Goal: Task Accomplishment & Management: Complete application form

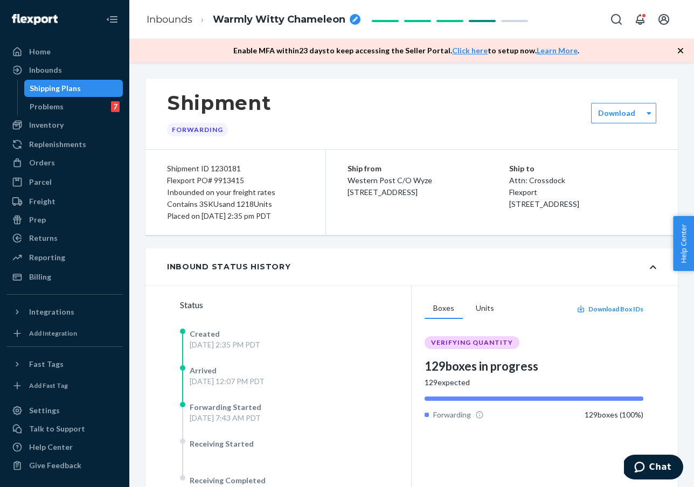
scroll to position [163, 0]
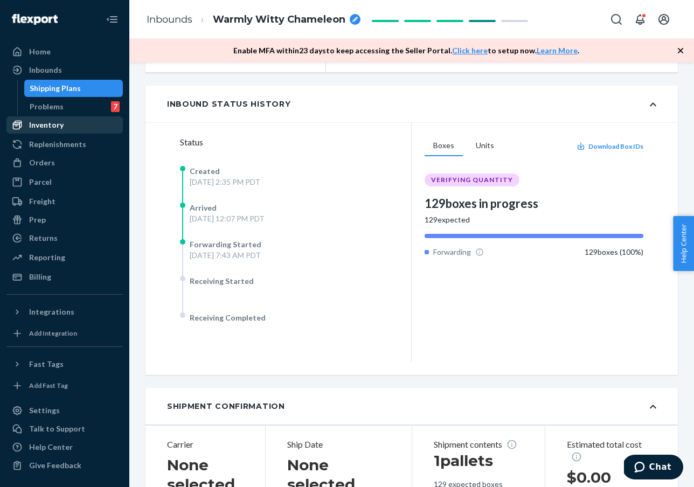
click at [47, 128] on div "Inventory" at bounding box center [46, 125] width 34 height 11
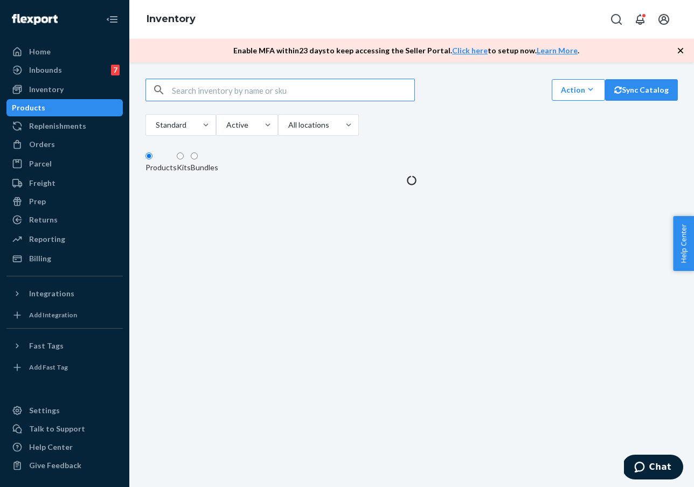
click at [240, 99] on input "text" at bounding box center [293, 90] width 243 height 22
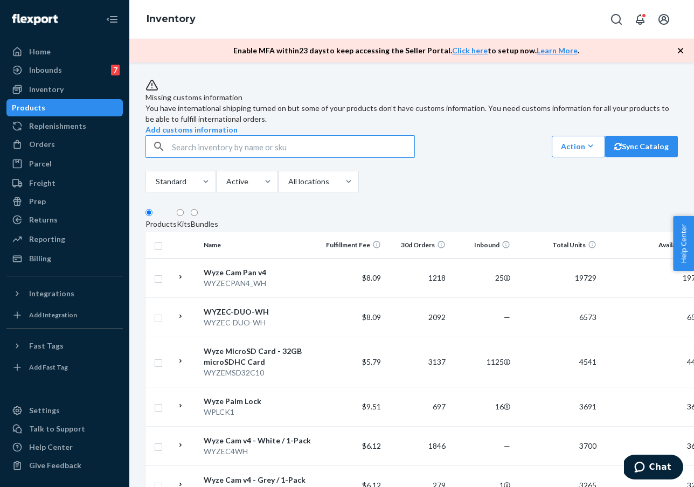
click at [233, 157] on input "text" at bounding box center [293, 147] width 243 height 22
type input "WYZEDBCD"
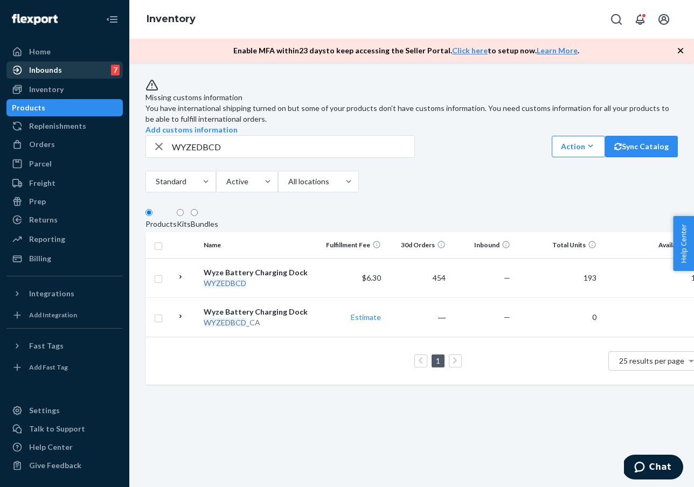
click at [45, 73] on div "Inbounds" at bounding box center [45, 70] width 33 height 11
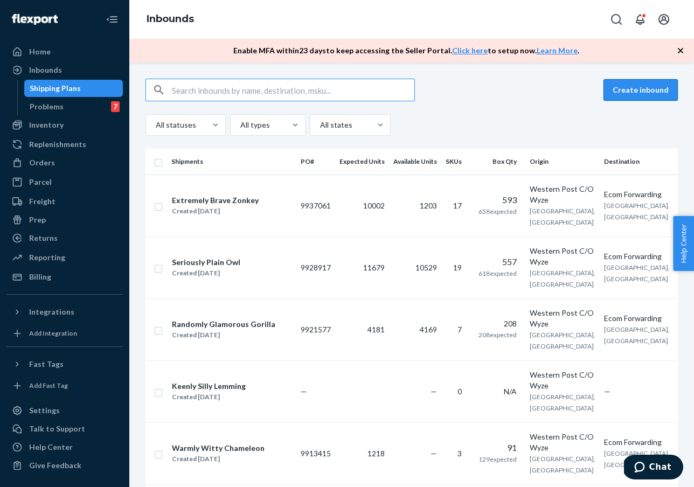
click at [641, 92] on button "Create inbound" at bounding box center [641, 90] width 74 height 22
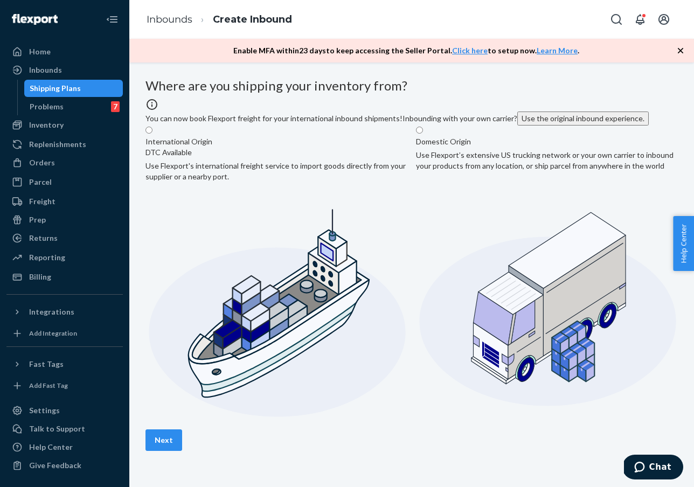
click at [535, 238] on label "Domestic Origin Use Flexport’s extensive US trucking network or your own carrie…" at bounding box center [547, 276] width 262 height 301
click at [423, 134] on input "Domestic Origin Use Flexport’s extensive US trucking network or your own carrie…" at bounding box center [419, 130] width 7 height 7
radio input "true"
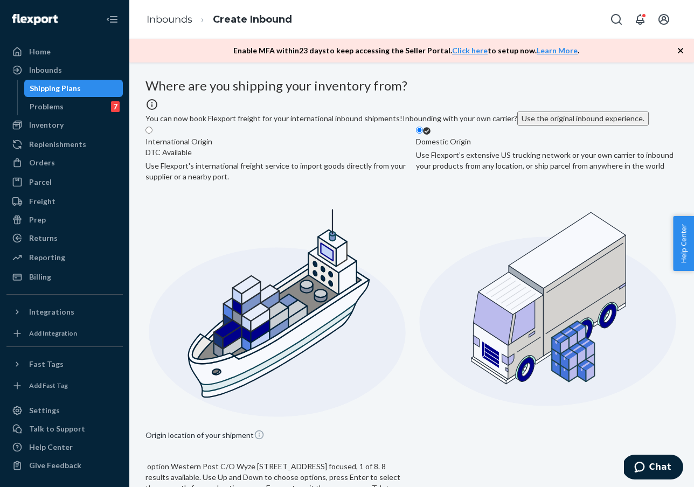
type input "Western Post C/O Wyze"
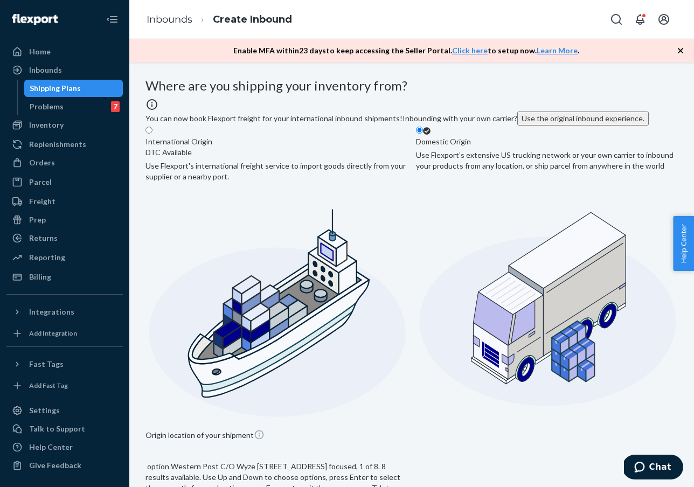
type input "[GEOGRAPHIC_DATA]"
type input "CA"
type input "91761"
type input "[STREET_ADDRESS]"
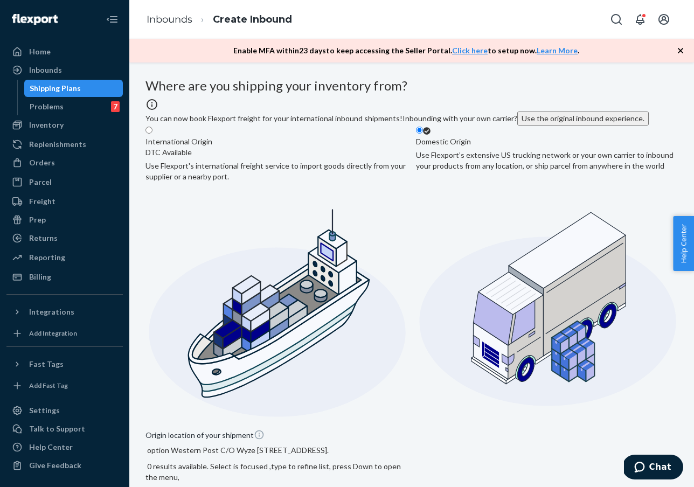
scroll to position [192, 0]
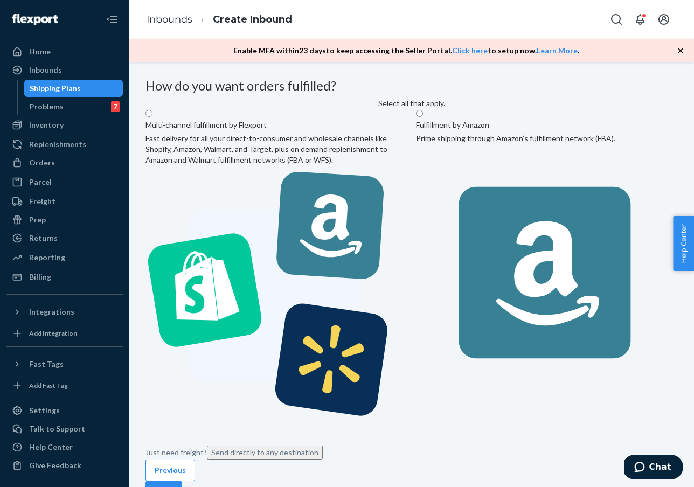
click at [307, 199] on label "Multi-channel fulfillment by Flexport Fast delivery for all your direct-to-cons…" at bounding box center [277, 269] width 262 height 321
click at [153, 117] on input "Multi-channel fulfillment by Flexport Fast delivery for all your direct-to-cons…" at bounding box center [149, 113] width 7 height 7
radio input "true"
click at [182, 481] on button "Next" at bounding box center [164, 492] width 37 height 22
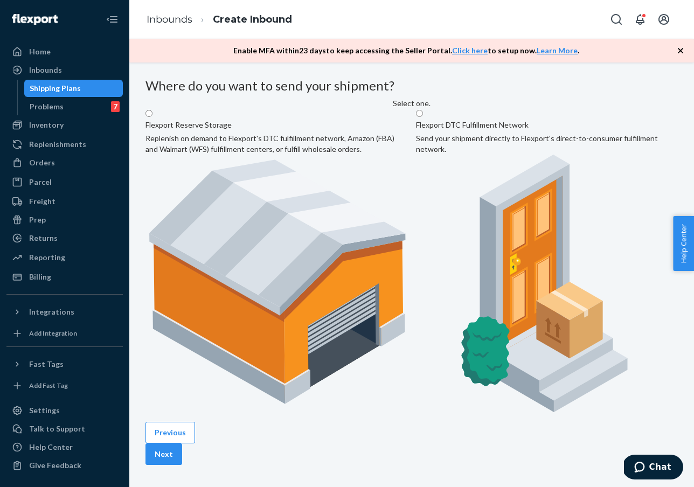
click at [505, 205] on label "Flexport DTC Fulfillment Network Send your shipment directly to Flexport's dire…" at bounding box center [547, 264] width 262 height 310
click at [423, 117] on input "Flexport DTC Fulfillment Network Send your shipment directly to Flexport's dire…" at bounding box center [419, 113] width 7 height 7
radio input "true"
click at [182, 444] on button "Next" at bounding box center [164, 455] width 37 height 22
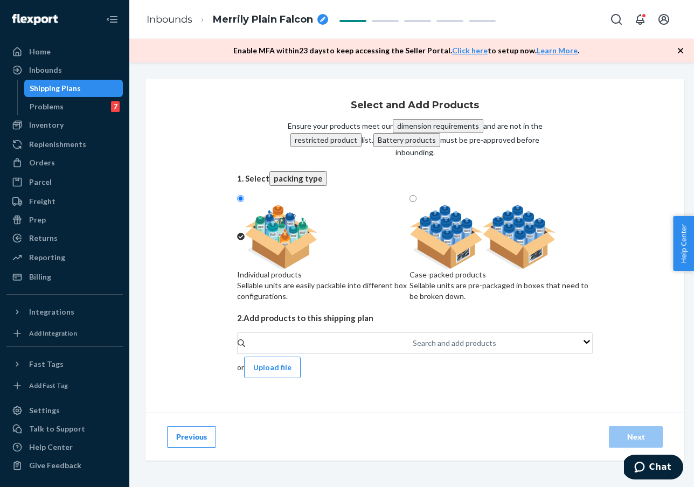
click at [503, 297] on div "Sellable units are pre-packaged in boxes that need to be broken down." at bounding box center [501, 291] width 183 height 22
click at [417, 202] on input "Case-packed products Sellable units are pre-packaged in boxes that need to be b…" at bounding box center [413, 198] width 7 height 7
radio input "true"
radio input "false"
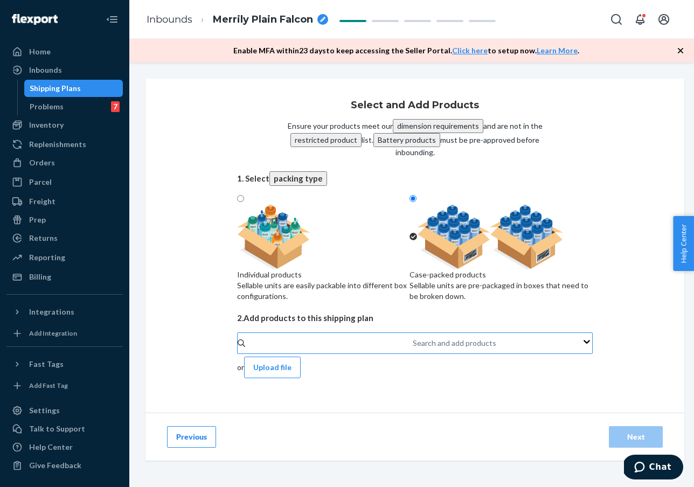
click at [297, 354] on div "Search and add products" at bounding box center [415, 344] width 356 height 22
click at [413, 349] on input "Search and add products" at bounding box center [413, 343] width 1 height 11
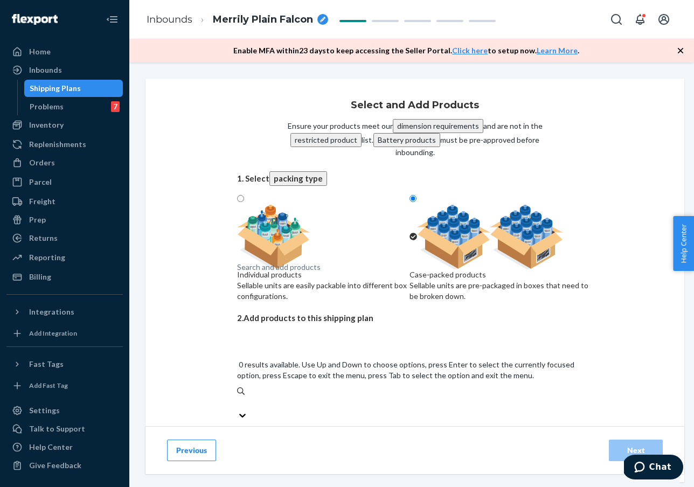
paste input "WSAPUR-HEPAF"
type input "WSAPUR-HEPAF"
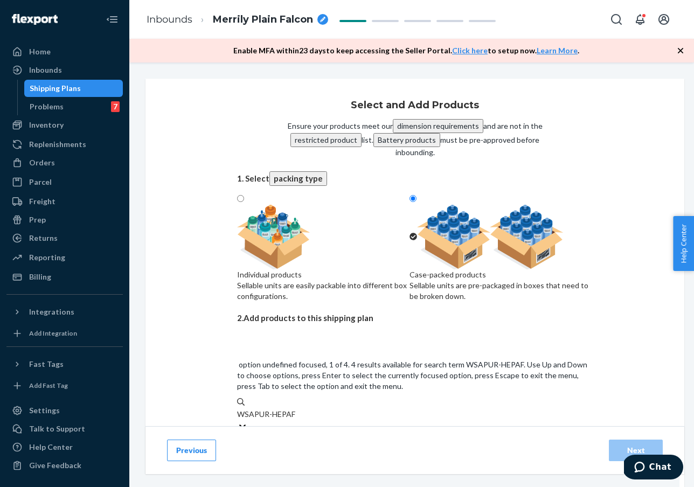
click at [361, 434] on div "Wyze Air Filter - Allergen Filter (Standard)" at bounding box center [415, 439] width 356 height 11
click at [296, 409] on input "WSAPUR-HEPAF" at bounding box center [266, 414] width 59 height 11
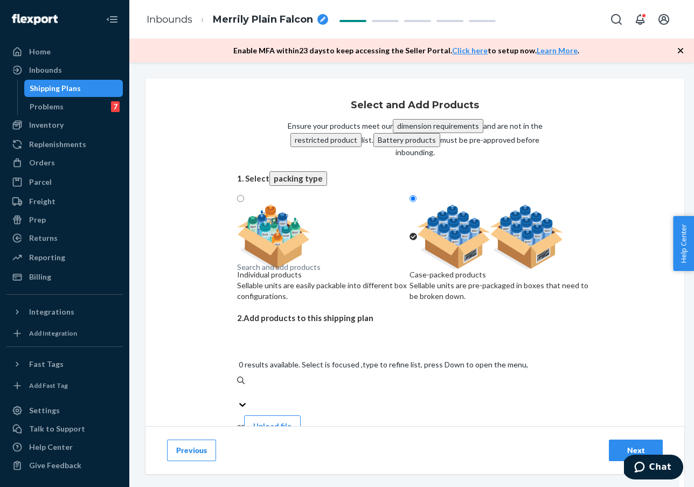
click at [302, 376] on div "Search and add products" at bounding box center [415, 394] width 356 height 37
click at [238, 387] on input "0 results available. Select is focused ,type to refine list, press Down to open…" at bounding box center [237, 392] width 1 height 11
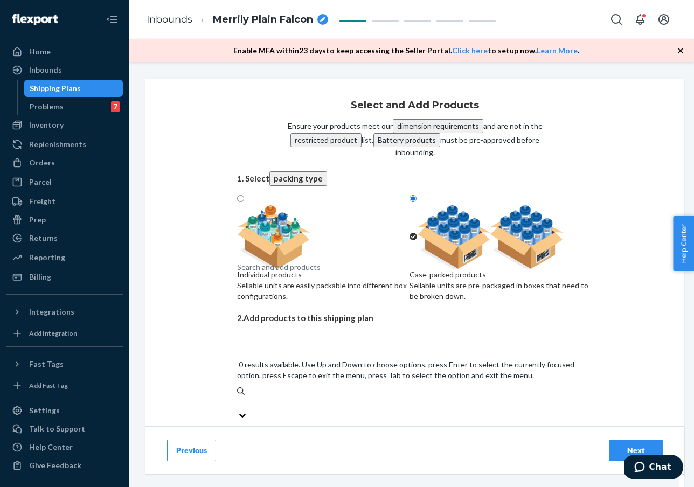
paste input "WYZEMSD256C10"
type input "WYZEMSD256C10"
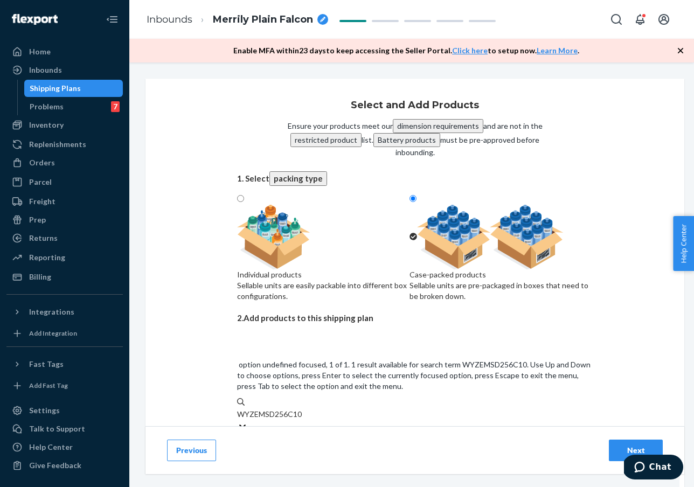
click at [330, 445] on div "WYZEMSD256C10" at bounding box center [415, 450] width 356 height 11
click at [303, 409] on input "WYZEMSD256C10" at bounding box center [270, 414] width 66 height 11
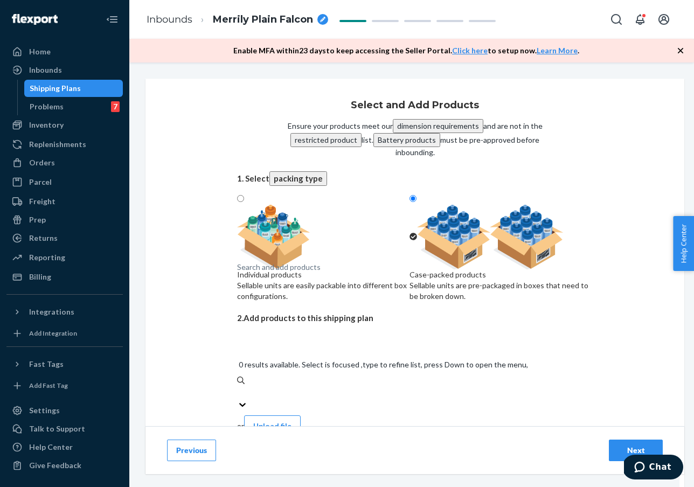
click at [280, 273] on div "Search and add products" at bounding box center [279, 267] width 84 height 11
click at [238, 387] on input "0 results available. Select is focused ,type to refine list, press Down to open…" at bounding box center [237, 392] width 1 height 11
click at [280, 273] on div "Search and add products" at bounding box center [279, 267] width 84 height 11
click at [238, 387] on input "0 results available. Select is focused ,type to refine list, press Down to open…" at bounding box center [237, 392] width 1 height 11
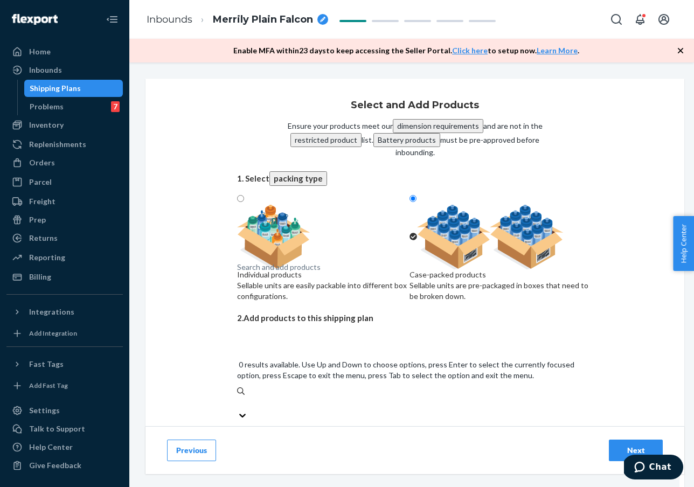
paste input "WSES2-3PK"
type input "WSES2-3PK"
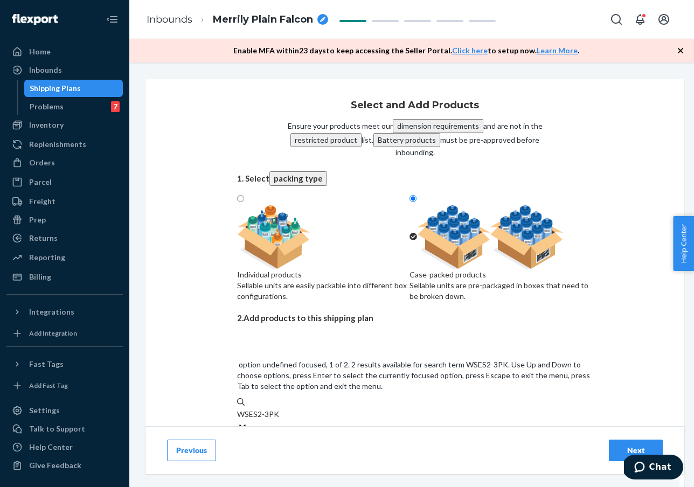
click at [311, 434] on div "[DEMOGRAPHIC_DATA] Sense Entry Sensor" at bounding box center [415, 439] width 356 height 11
click at [279, 409] on input "WSES2-3PK" at bounding box center [258, 414] width 42 height 11
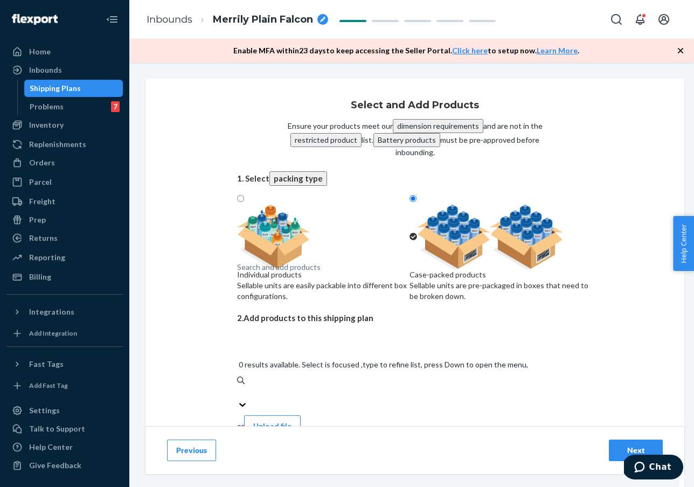
click at [321, 273] on div "Search and add products" at bounding box center [279, 267] width 84 height 11
click at [238, 387] on input "0 results available. Select is focused ,type to refine list, press Down to open…" at bounding box center [237, 392] width 1 height 11
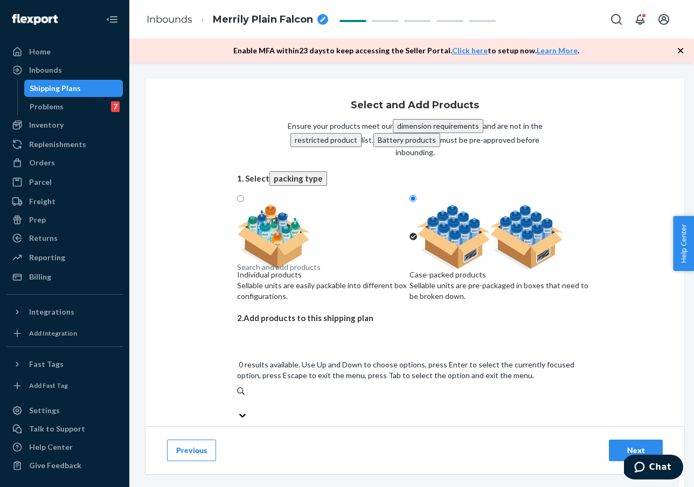
paste input "WBAT2"
type input "WBAT2"
click at [320, 445] on div "WBAT2" at bounding box center [415, 450] width 356 height 11
click at [264, 409] on input "WBAT2" at bounding box center [250, 414] width 27 height 11
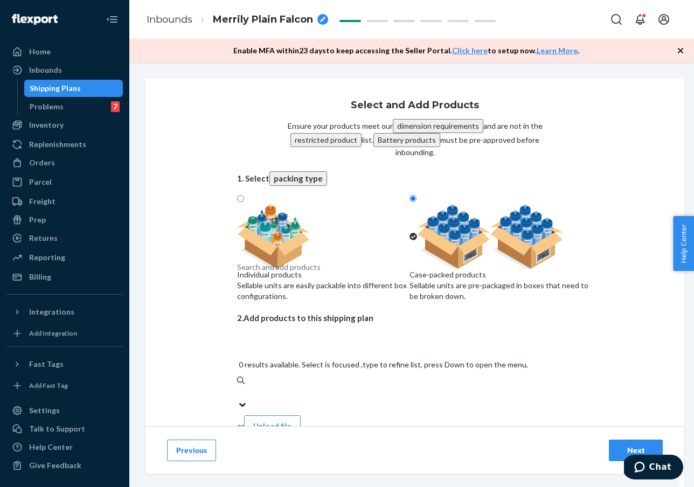
click at [296, 273] on div "Search and add products" at bounding box center [279, 267] width 84 height 11
click at [238, 387] on input "0 results available. Select is focused ,type to refine list, press Down to open…" at bounding box center [237, 392] width 1 height 11
click at [296, 273] on div "Search and add products" at bounding box center [279, 267] width 84 height 11
click at [238, 387] on input "0 results available. Select is focused ,type to refine list, press Down to open…" at bounding box center [237, 392] width 1 height 11
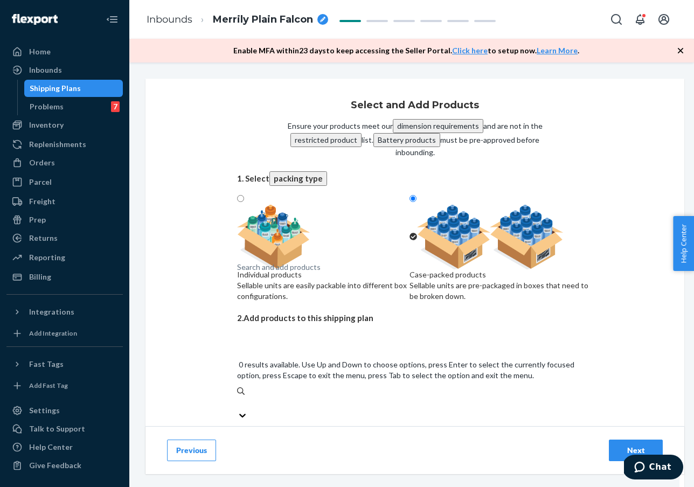
paste input "WYZECGSB"
type input "WYZECGSB"
click at [317, 445] on div "WYZECGSB" at bounding box center [415, 450] width 356 height 11
click at [279, 409] on input "WYZECGSB" at bounding box center [258, 414] width 42 height 11
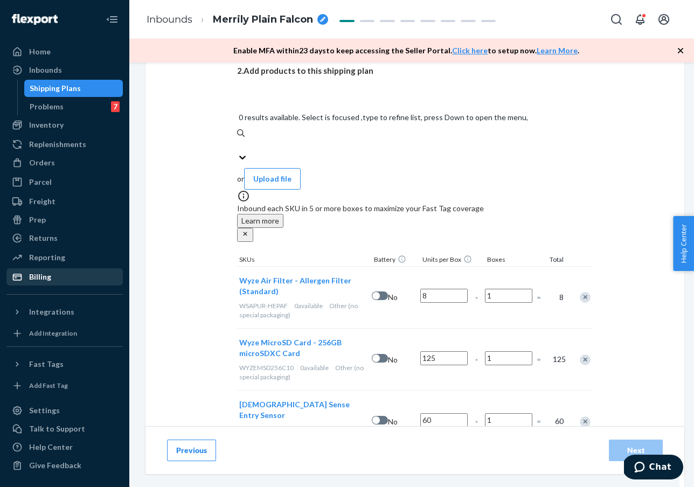
scroll to position [249, 0]
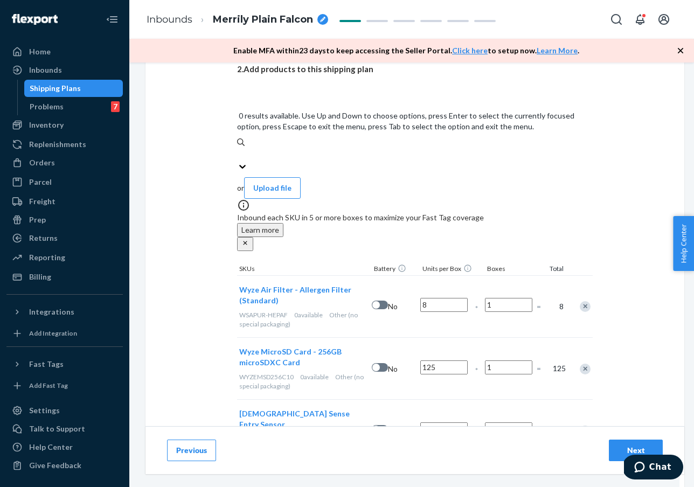
click at [343, 148] on div "Search and add products" at bounding box center [415, 154] width 356 height 13
click at [238, 149] on input "0 results available. Use Up and Down to choose options, press Enter to select t…" at bounding box center [237, 154] width 1 height 11
paste input "WYZECFL2"
type input "WYZECFL2"
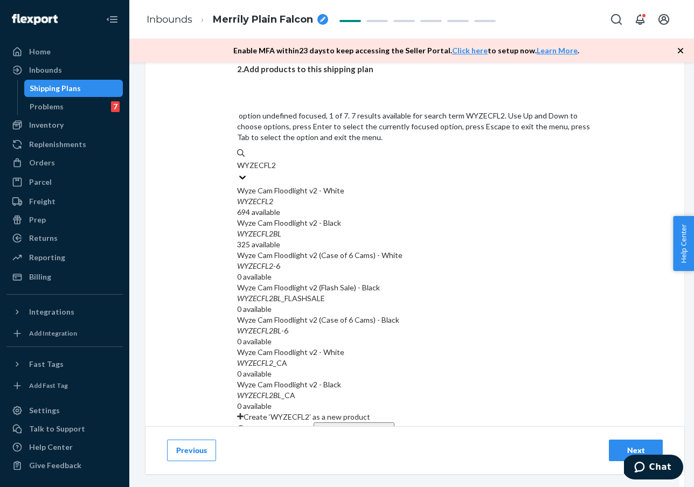
click at [332, 185] on div "Wyze Cam Floodlight v2 - White" at bounding box center [415, 190] width 356 height 11
click at [278, 160] on input "WYZECFL2" at bounding box center [257, 165] width 40 height 11
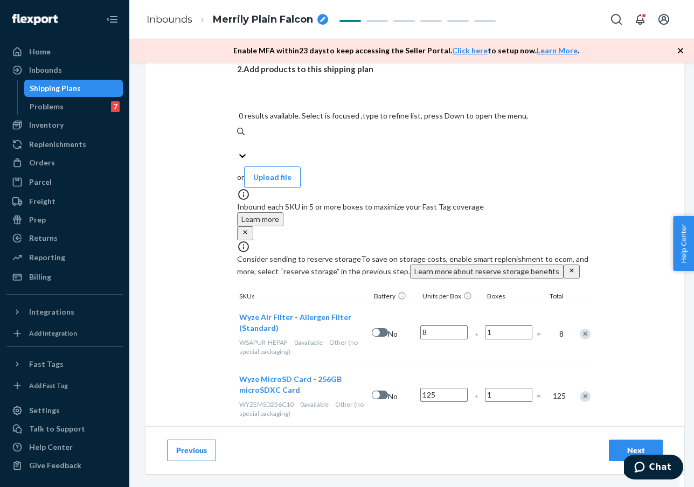
click at [362, 137] on div "Search and add products" at bounding box center [415, 143] width 356 height 13
click at [238, 139] on input "0 results available. Select is focused ,type to refine list, press Down to open…" at bounding box center [237, 144] width 1 height 11
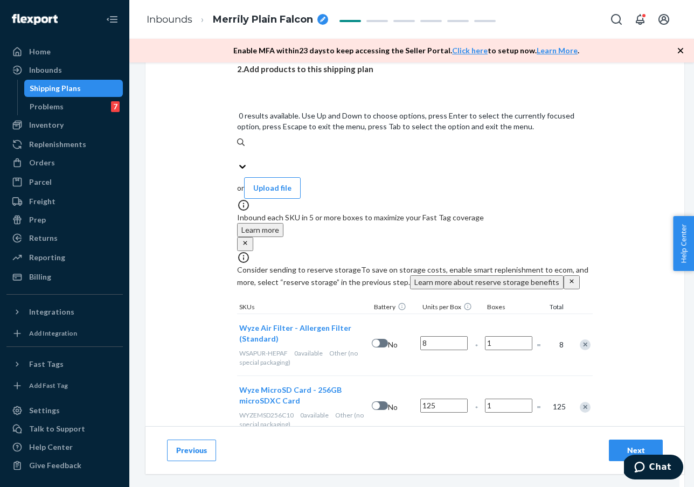
paste input "WSCALX-W"
type input "WSCALX-W"
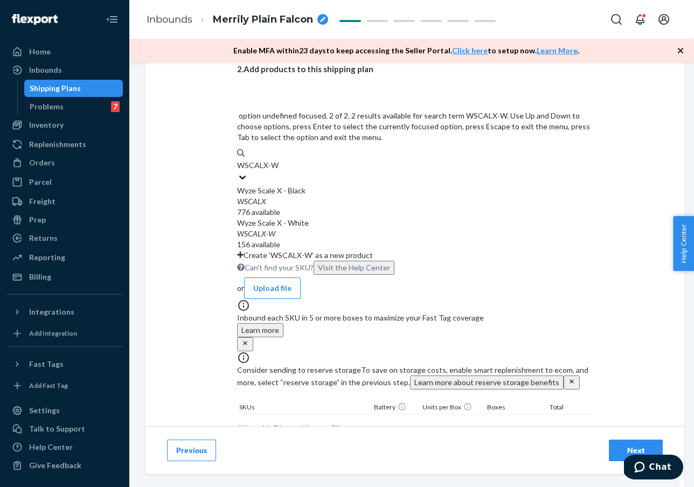
click at [348, 228] on div "WSCALX - W" at bounding box center [415, 233] width 356 height 11
click at [279, 169] on input "WSCALX-W" at bounding box center [257, 165] width 41 height 11
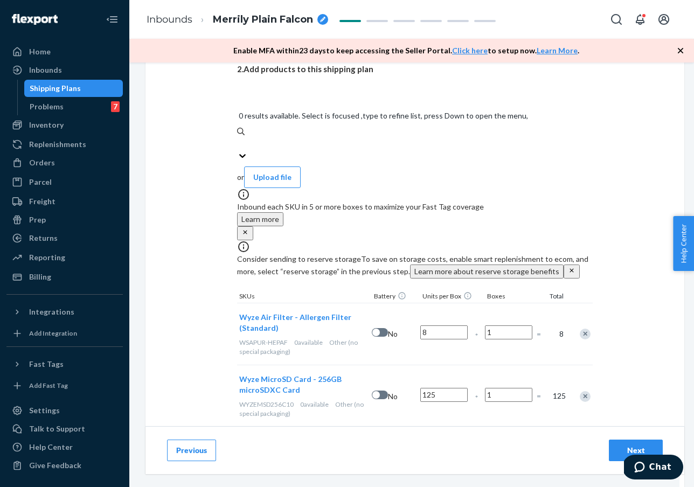
click at [304, 24] on div "Search and add products" at bounding box center [279, 18] width 84 height 11
click at [238, 139] on input "0 results available. Select is focused ,type to refine list, press Down to open…" at bounding box center [237, 144] width 1 height 11
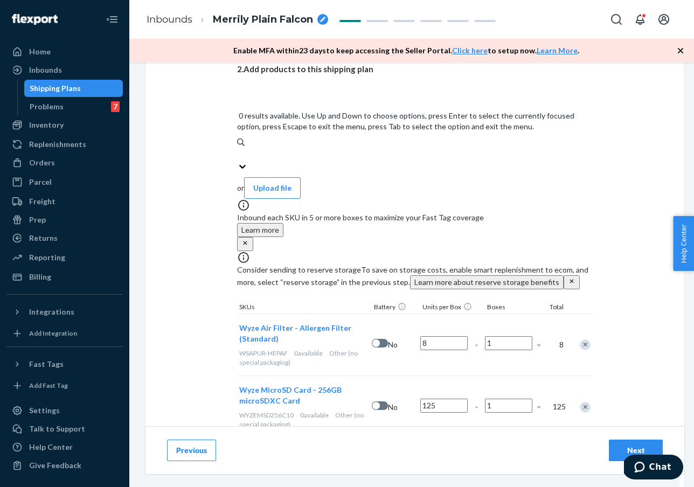
paste input "WYZECUSBAEC"
type input "WYZECUSBAEC"
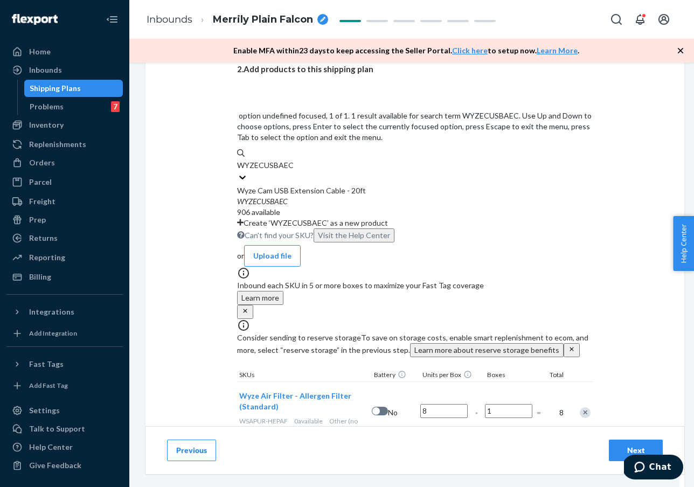
click at [321, 196] on div "WYZECUSBAEC" at bounding box center [415, 201] width 356 height 11
click at [294, 160] on input "WYZECUSBAEC" at bounding box center [265, 165] width 57 height 11
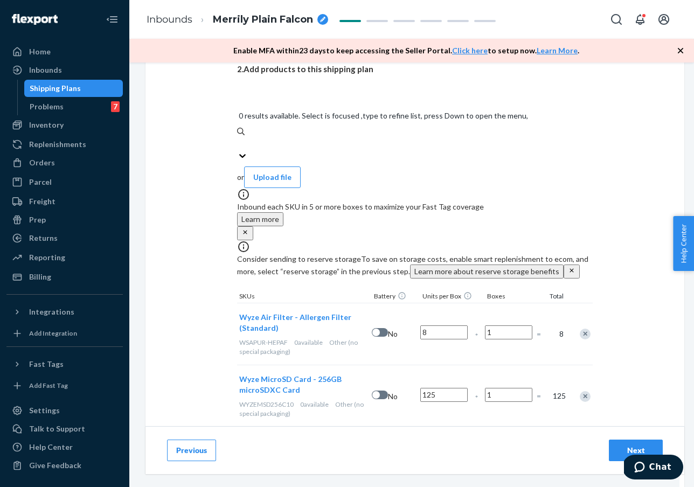
click at [321, 24] on div "Search and add products" at bounding box center [279, 18] width 84 height 11
click at [238, 139] on input "0 results available. Select is focused ,type to refine list, press Down to open…" at bounding box center [237, 144] width 1 height 11
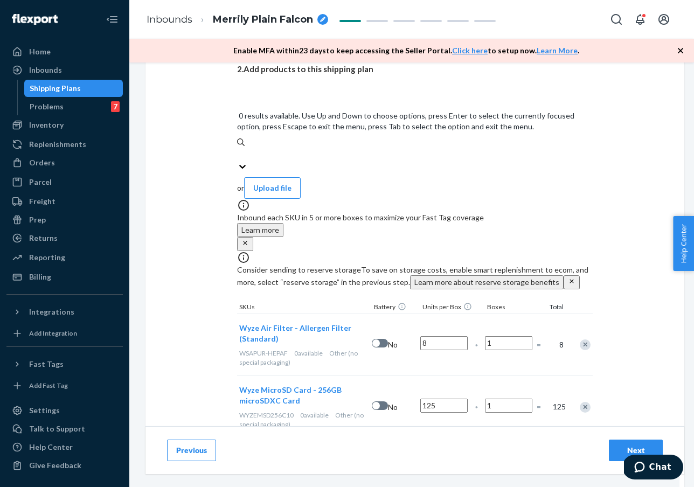
paste input "WYZEC4WH"
type input "WYZEC4WH"
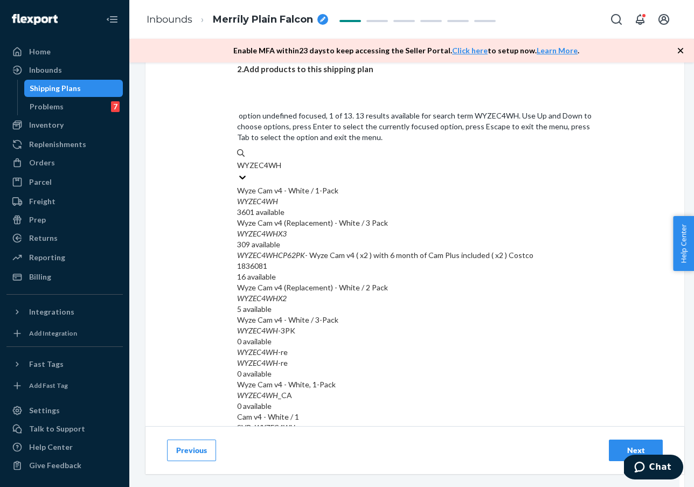
click at [334, 196] on div "WYZEC4WH" at bounding box center [415, 201] width 356 height 11
click at [283, 160] on input "WYZEC4WH" at bounding box center [260, 165] width 46 height 11
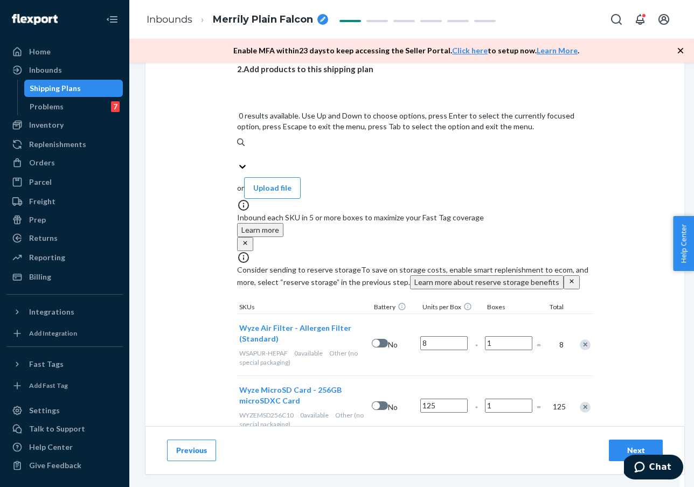
click at [297, 24] on div "Search and add products" at bounding box center [279, 18] width 84 height 11
click at [238, 149] on input "0 results available. Use Up and Down to choose options, press Enter to select t…" at bounding box center [237, 154] width 1 height 11
paste input "WYZEMSD128C10"
type input "WYZEMSD128C10"
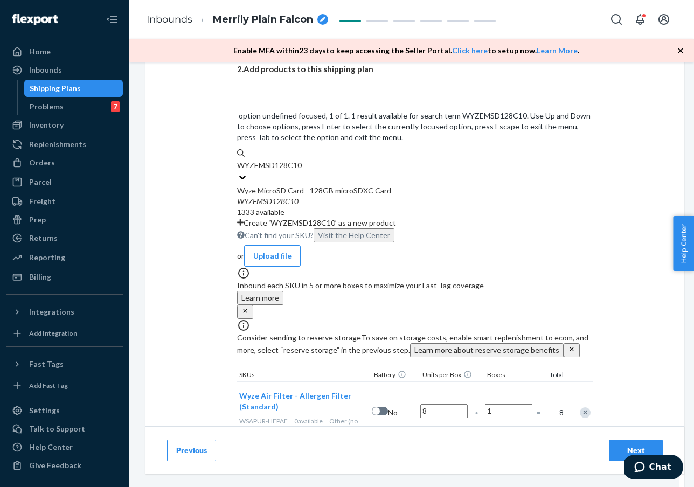
click at [333, 196] on div "WYZEMSD128C10" at bounding box center [415, 201] width 356 height 11
click at [303, 160] on input "WYZEMSD128C10" at bounding box center [270, 165] width 66 height 11
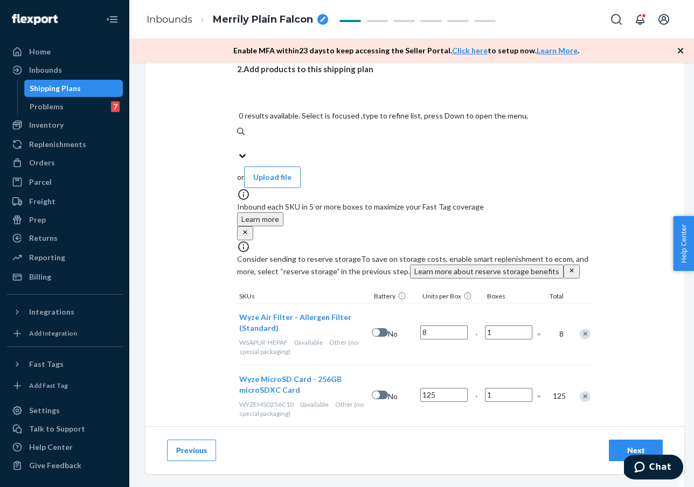
click at [293, 137] on div "Search and add products" at bounding box center [415, 143] width 356 height 13
click at [238, 139] on input "0 results available. Select is focused ,type to refine list, press Down to open…" at bounding box center [237, 144] width 1 height 11
click at [293, 137] on div "Search and add products" at bounding box center [415, 143] width 356 height 13
click at [238, 139] on input "0 results available. Select is focused ,type to refine list, press Down to open…" at bounding box center [237, 144] width 1 height 11
paste input "WLCKB1-S"
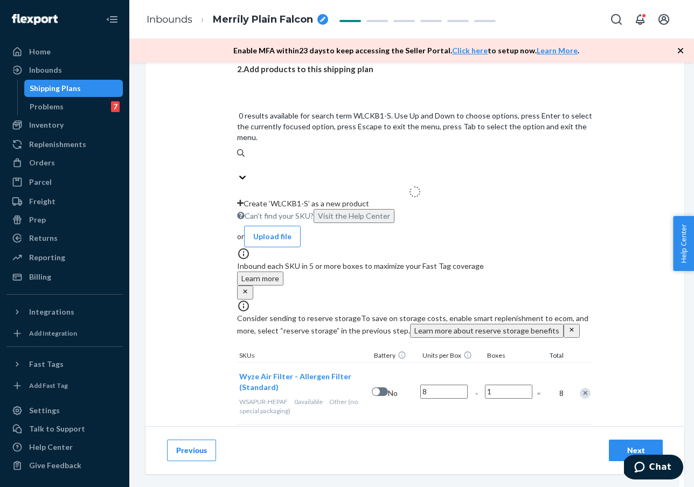
type input "WLCKB1-S"
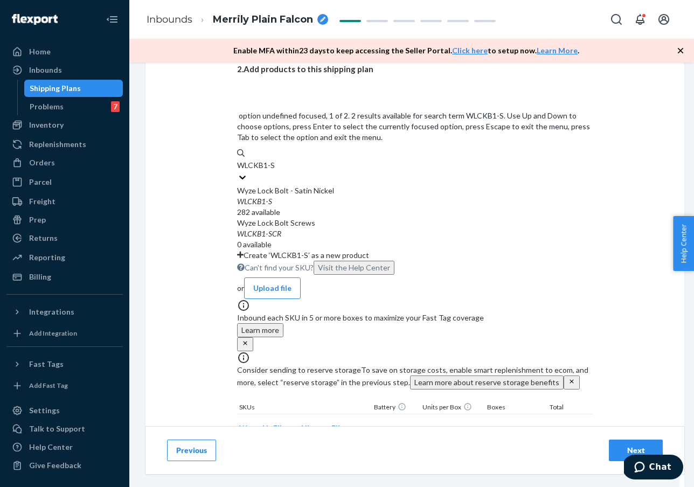
click at [316, 185] on div "Wyze Lock Bolt - Satin Nickel" at bounding box center [415, 190] width 356 height 11
click at [275, 160] on input "WLCKB1-S" at bounding box center [256, 165] width 38 height 11
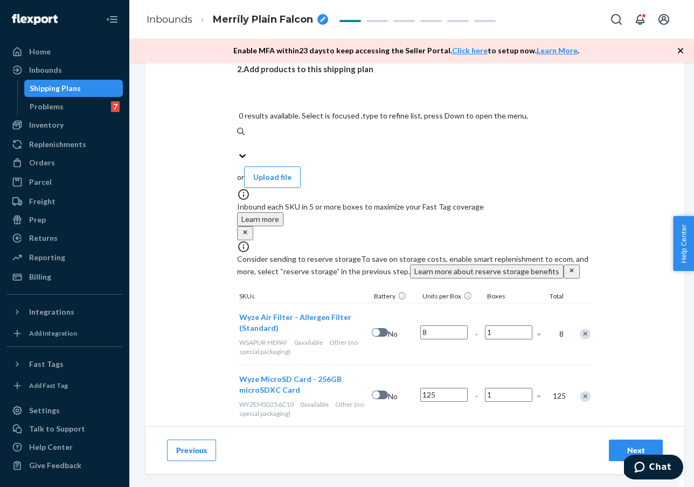
click at [300, 24] on div "Search and add products" at bounding box center [279, 18] width 84 height 11
click at [238, 139] on input "0 results available. Select is focused ,type to refine list, press Down to open…" at bounding box center [237, 144] width 1 height 11
click at [300, 24] on div "Search and add products" at bounding box center [279, 18] width 84 height 11
click at [238, 139] on input "0 results available. Select is focused ,type to refine list, press Down to open…" at bounding box center [237, 144] width 1 height 11
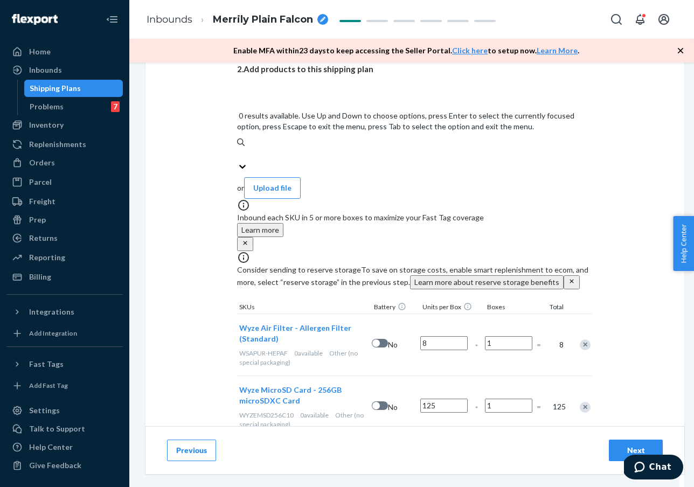
paste input "WLPP1"
type input "WLPP1"
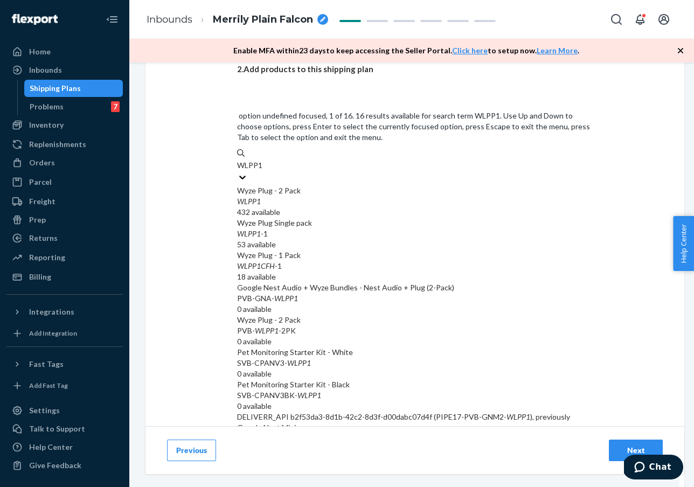
click at [323, 196] on div "WLPP1" at bounding box center [415, 201] width 356 height 11
click at [264, 160] on input "WLPP1" at bounding box center [250, 165] width 26 height 11
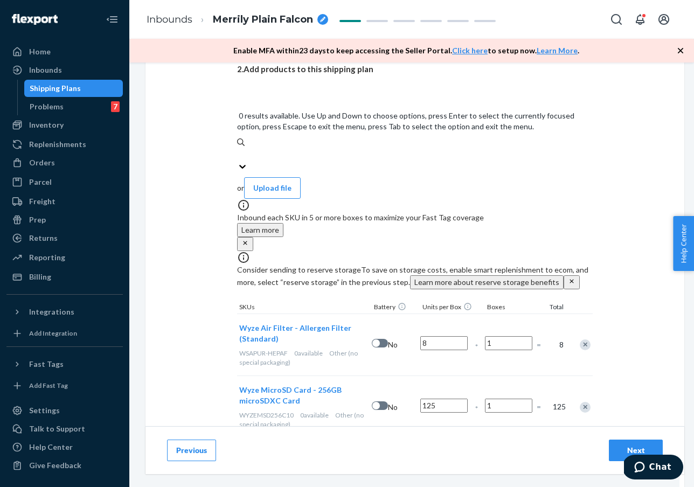
click at [287, 24] on div "Search and add products" at bounding box center [279, 18] width 84 height 11
click at [238, 149] on input "0 results available. Use Up and Down to choose options, press Enter to select t…" at bounding box center [237, 154] width 1 height 11
paste input "WLPPO1-1"
type input "WLPPO1-1"
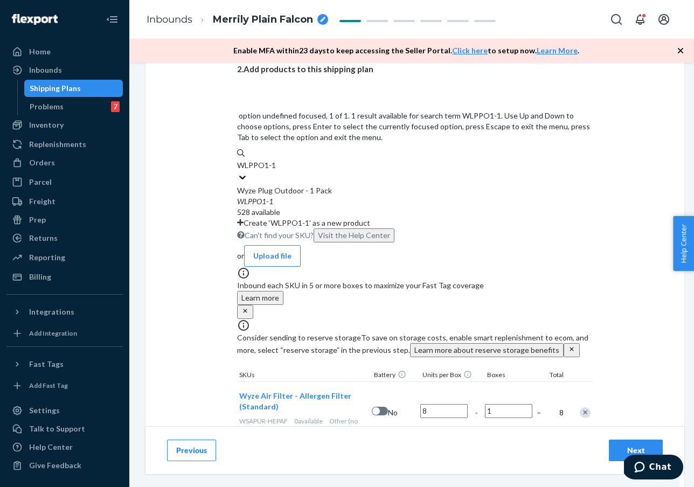
click at [315, 185] on div "Wyze Plug Outdoor - 1 Pack WLPPO1 - 1" at bounding box center [415, 196] width 356 height 22
click at [276, 160] on input "WLPPO1-1" at bounding box center [256, 165] width 39 height 11
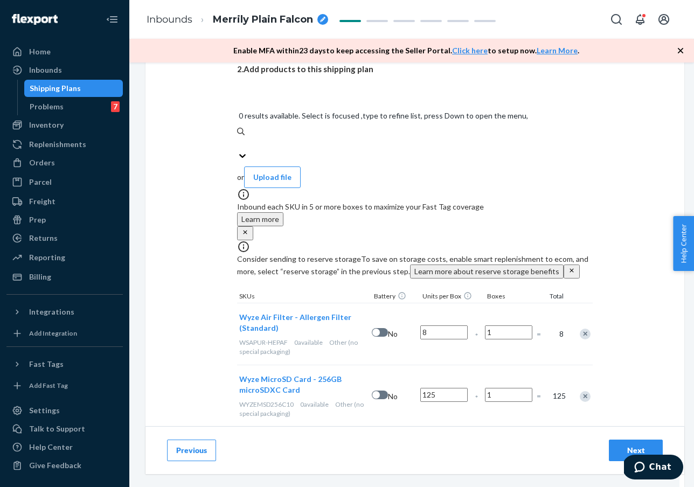
click at [328, 137] on div "Search and add products" at bounding box center [415, 143] width 356 height 13
click at [238, 139] on input "0 results available. Select is focused ,type to refine list, press Down to open…" at bounding box center [237, 144] width 1 height 11
paste input "WYZEMSD32C10"
type input "WYZEMSD32C10"
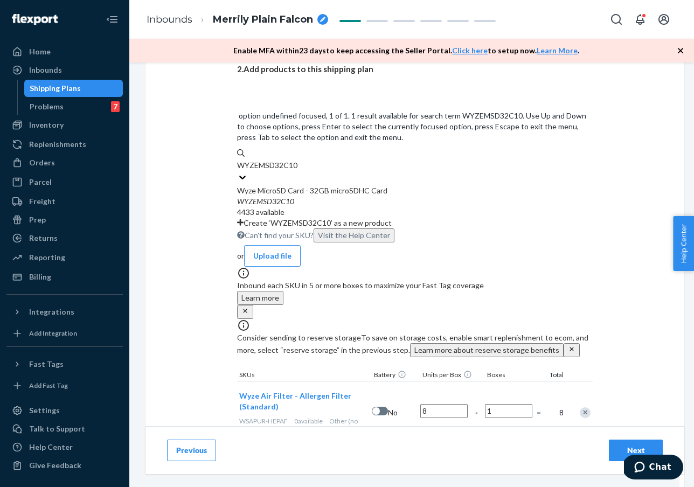
click at [343, 196] on div "WYZEMSD32C10" at bounding box center [415, 201] width 356 height 11
click at [299, 160] on input "WYZEMSD32C10" at bounding box center [268, 165] width 62 height 11
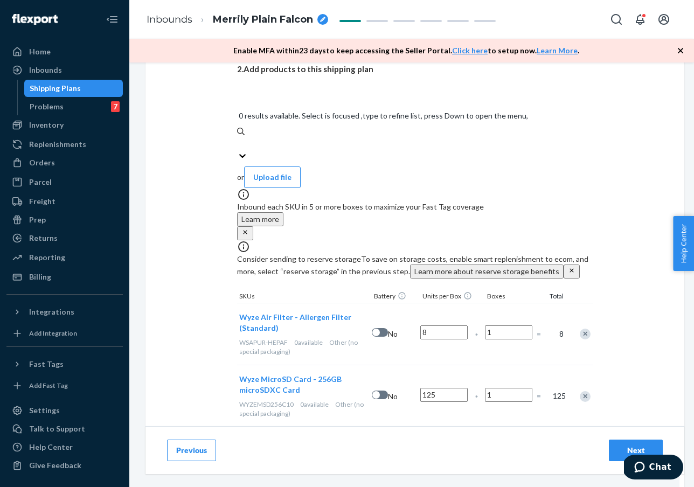
click at [350, 137] on div "Search and add products" at bounding box center [415, 143] width 356 height 13
click at [238, 139] on input "0 results available. Select is focused ,type to refine list, press Down to open…" at bounding box center [237, 144] width 1 height 11
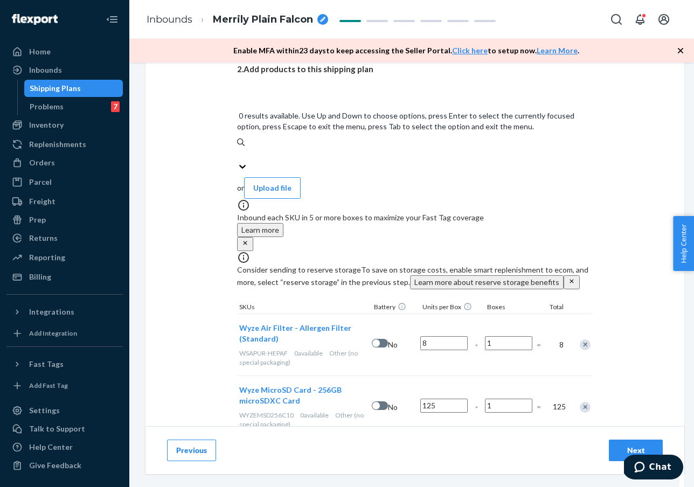
paste input "WYZECOP"
type input "WYZECOP"
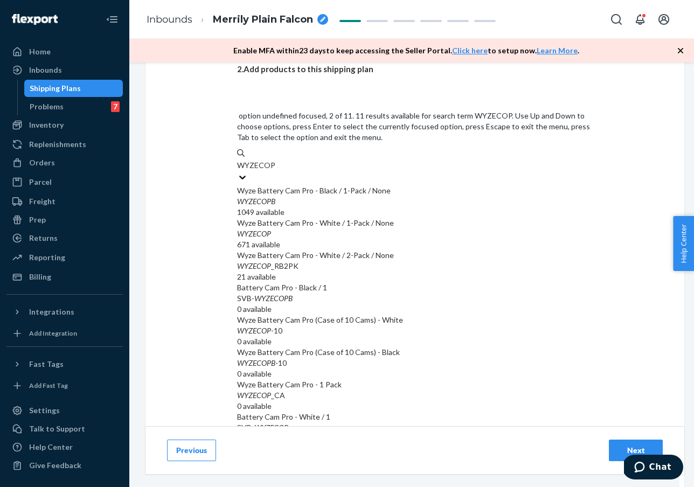
click at [329, 218] on div "Wyze Battery Cam Pro - White / 1-Pack / None" at bounding box center [415, 223] width 356 height 11
click at [275, 160] on input "WYZECOP" at bounding box center [256, 165] width 38 height 11
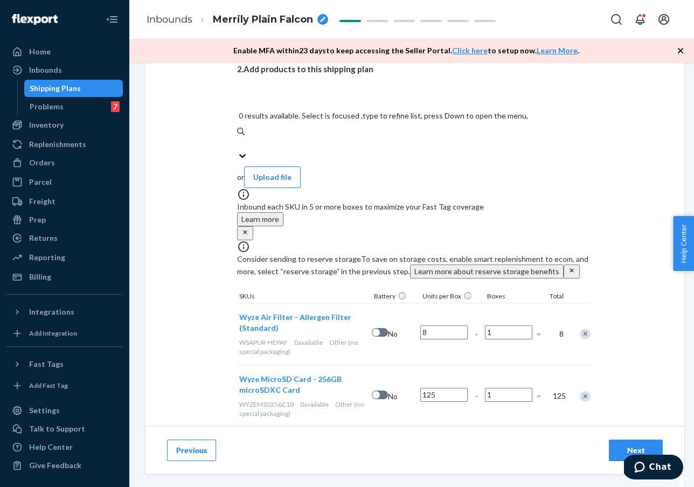
click at [288, 24] on div "Search and add products" at bounding box center [279, 18] width 84 height 11
click at [238, 139] on input "0 results available. Select is focused ,type to refine list, press Down to open…" at bounding box center [237, 144] width 1 height 11
paste input "QMCXB04MB"
type input "QMCXB04MB"
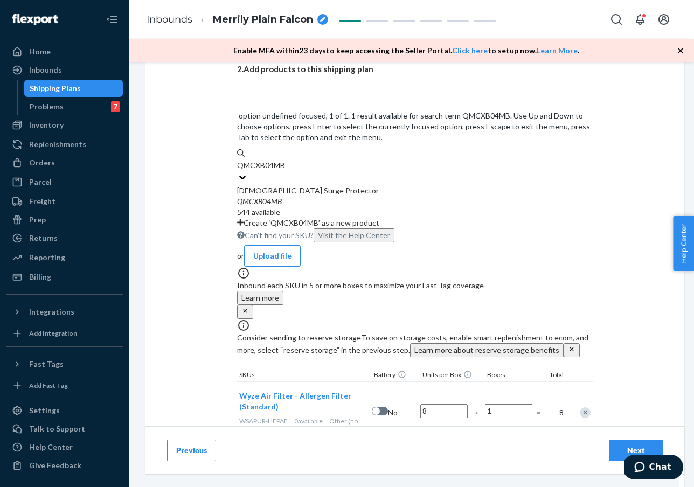
drag, startPoint x: 332, startPoint y: 143, endPoint x: 320, endPoint y: 147, distance: 12.6
click at [332, 196] on div "QMCXB04MB" at bounding box center [415, 201] width 356 height 11
click at [287, 160] on input "QMCXB04MB" at bounding box center [262, 165] width 50 height 11
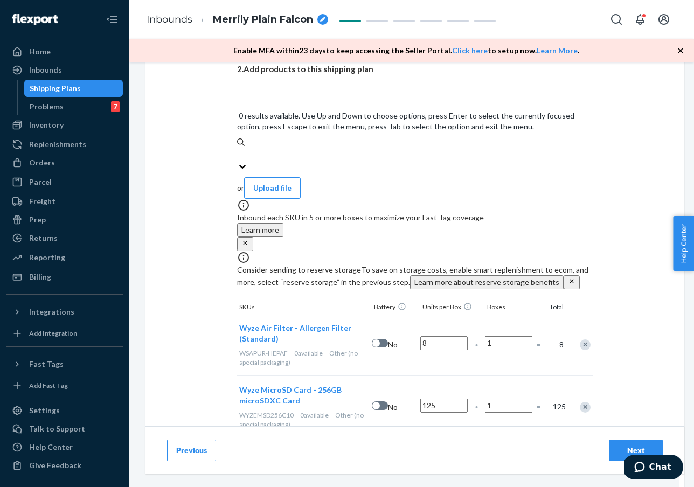
click at [377, 148] on div "Search and add products" at bounding box center [415, 154] width 356 height 13
click at [238, 149] on input "0 results available. Use Up and Down to choose options, press Enter to select t…" at bounding box center [237, 154] width 1 height 11
paste input "WSP2W"
type input "WSP2W"
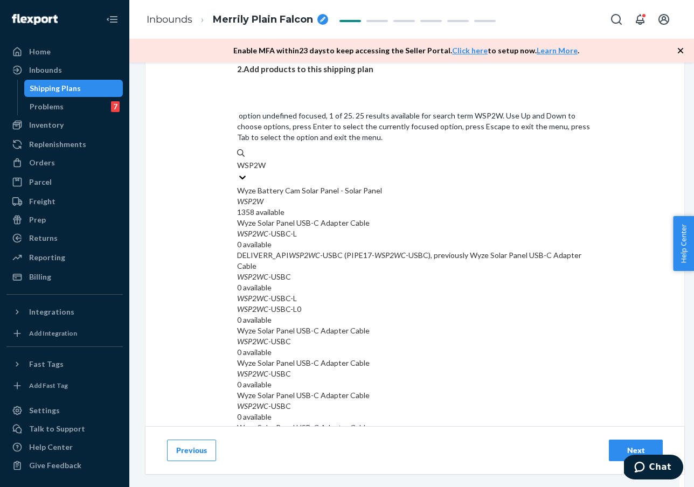
click at [377, 196] on div "WSP2W" at bounding box center [415, 201] width 356 height 11
click at [267, 160] on input "WSP2W" at bounding box center [252, 165] width 30 height 11
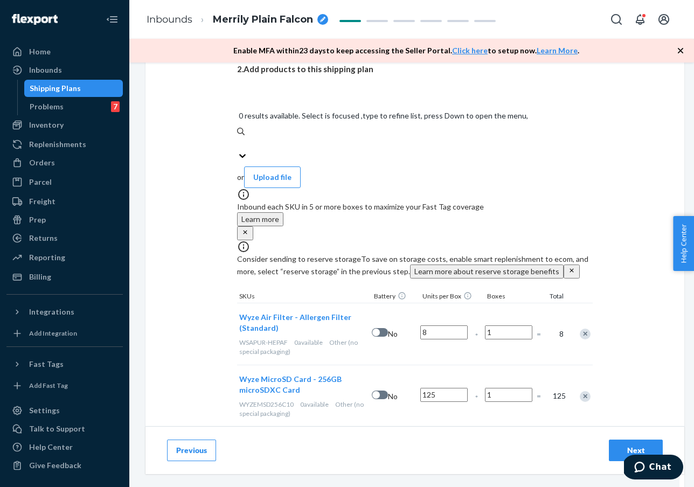
click at [354, 137] on div "Search and add products" at bounding box center [415, 143] width 356 height 13
click at [238, 139] on input "0 results available. Select is focused ,type to refine list, press Down to open…" at bounding box center [237, 144] width 1 height 11
click at [354, 137] on div "Search and add products" at bounding box center [415, 143] width 356 height 13
click at [238, 139] on input "0 results available. Select is focused ,type to refine list, press Down to open…" at bounding box center [237, 144] width 1 height 11
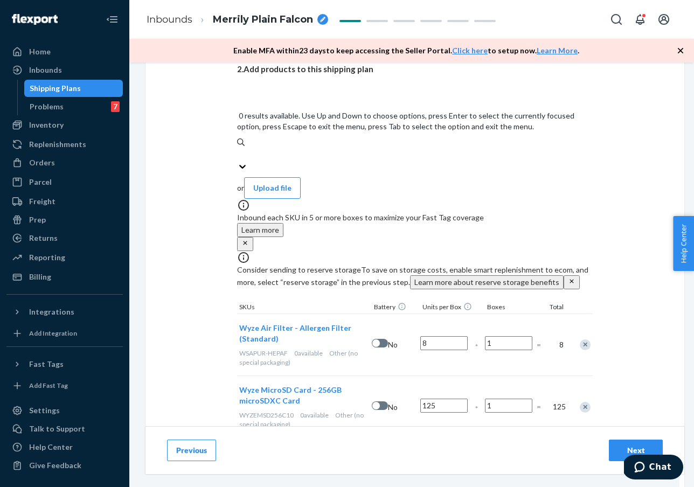
paste input "WYZECOPB"
type input "WYZECOPB"
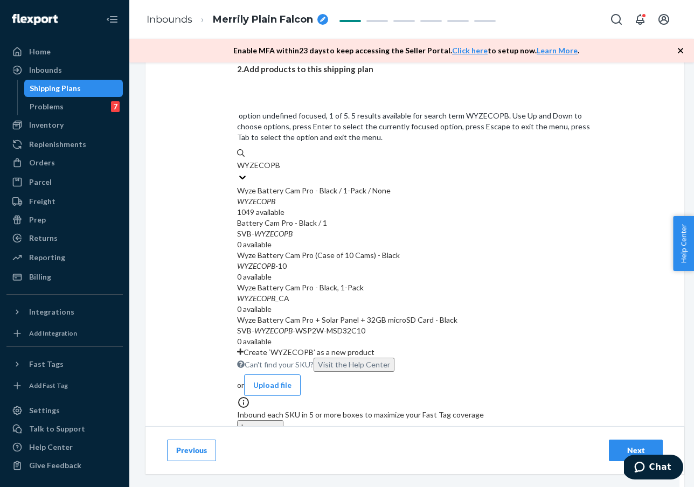
click at [313, 196] on div "WYZECOPB" at bounding box center [415, 201] width 356 height 11
click at [280, 160] on input "WYZECOPB" at bounding box center [258, 165] width 43 height 11
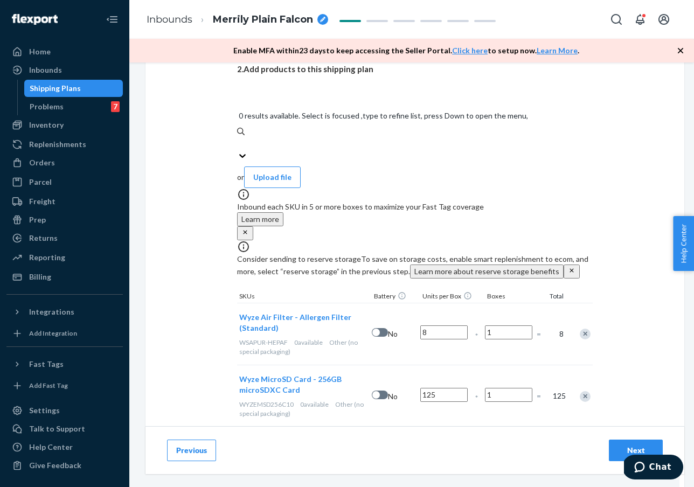
click at [270, 24] on div "Search and add products" at bounding box center [279, 18] width 84 height 11
click at [238, 139] on input "0 results available. Select is focused ,type to refine list, press Down to open…" at bounding box center [237, 144] width 1 height 11
paste input "WVDWDV2"
type input "WVDWDV2"
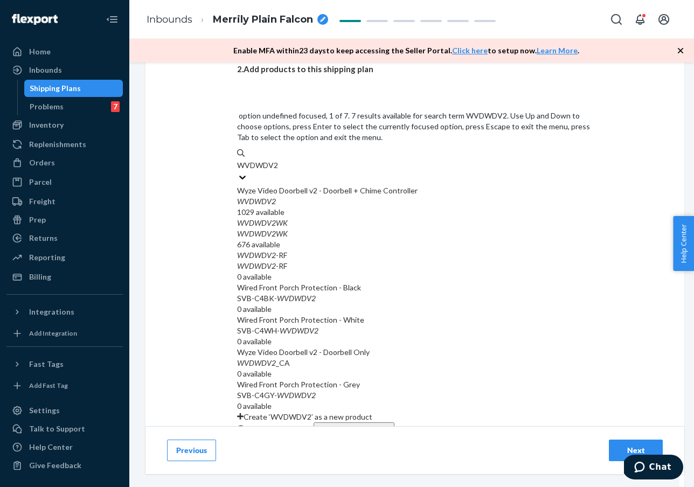
click at [303, 185] on div "Wyze Video Doorbell v2 - Doorbell + Chime Controller" at bounding box center [415, 190] width 356 height 11
click at [279, 160] on input "WVDWDV2" at bounding box center [258, 165] width 42 height 11
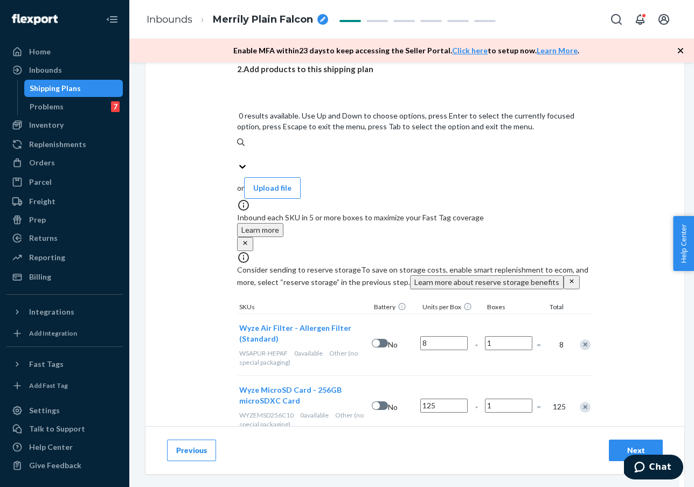
click at [315, 24] on div "Search and add products" at bounding box center [279, 18] width 84 height 11
click at [238, 149] on input "0 results available. Use Up and Down to choose options, press Enter to select t…" at bounding box center [237, 154] width 1 height 11
paste input "WYZECPAN3"
type input "WYZECPAN3"
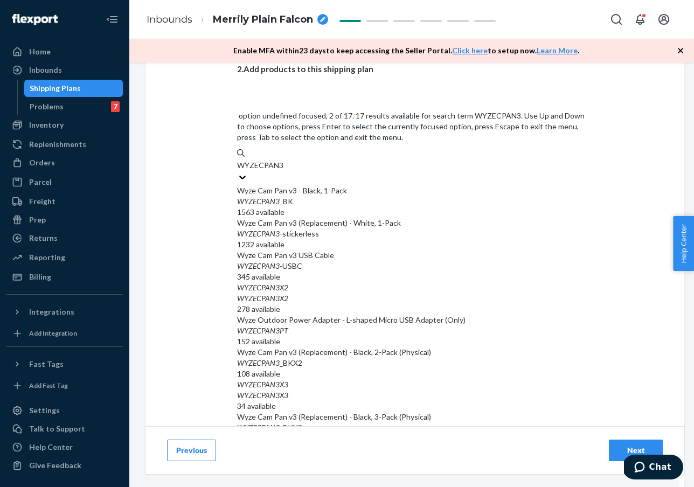
click at [318, 228] on div "WYZECPAN3 -stickerless" at bounding box center [415, 233] width 356 height 11
click at [284, 167] on input "WYZECPAN3" at bounding box center [260, 165] width 47 height 11
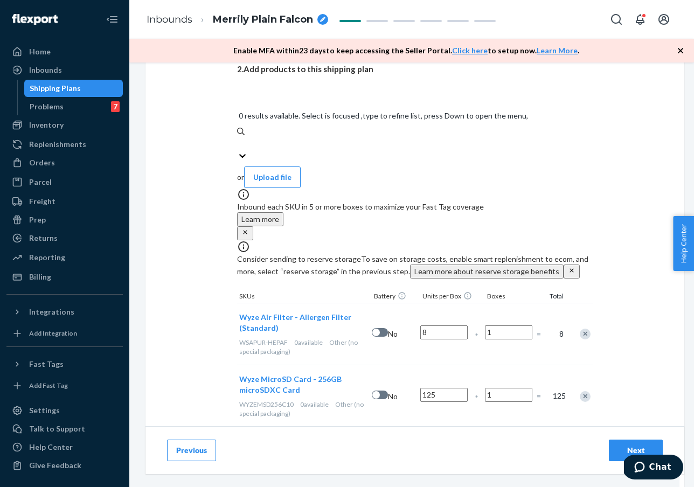
click at [308, 24] on div "Search and add products" at bounding box center [279, 18] width 84 height 11
click at [238, 139] on input "0 results available. Select is focused ,type to refine list, press Down to open…" at bounding box center [237, 144] width 1 height 11
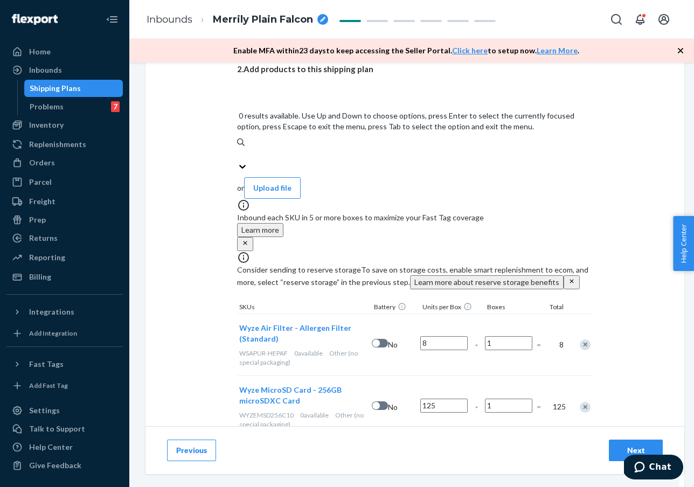
paste input "WYZEC4BK"
type input "WYZEC4BK"
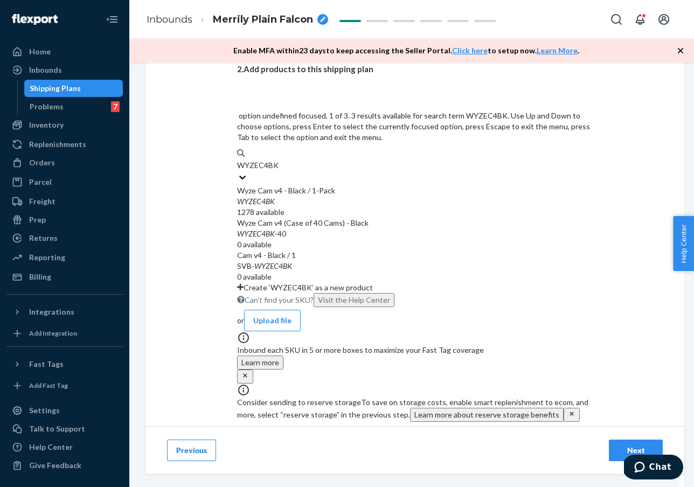
click at [326, 196] on div "WYZEC4BK" at bounding box center [415, 201] width 356 height 11
click at [279, 160] on input "WYZEC4BK" at bounding box center [258, 165] width 42 height 11
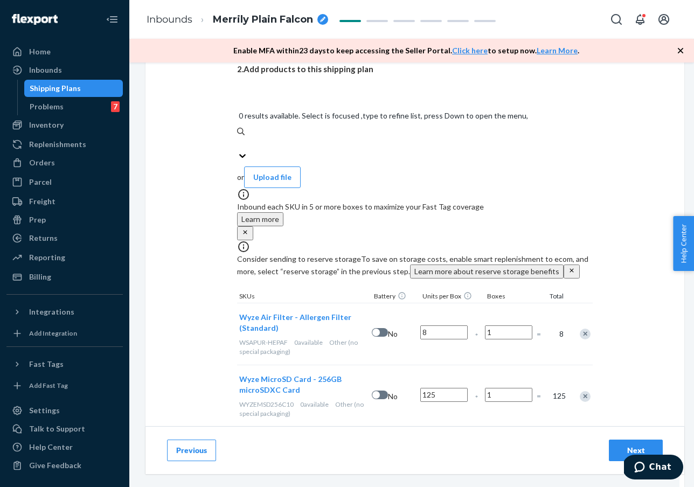
click at [314, 137] on div "Search and add products" at bounding box center [415, 143] width 356 height 13
click at [238, 139] on input "0 results available. Select is focused ,type to refine list, press Down to open…" at bounding box center [237, 144] width 1 height 11
paste input "WVDB-DUO-BL"
type input "WVDB-DUO-BL"
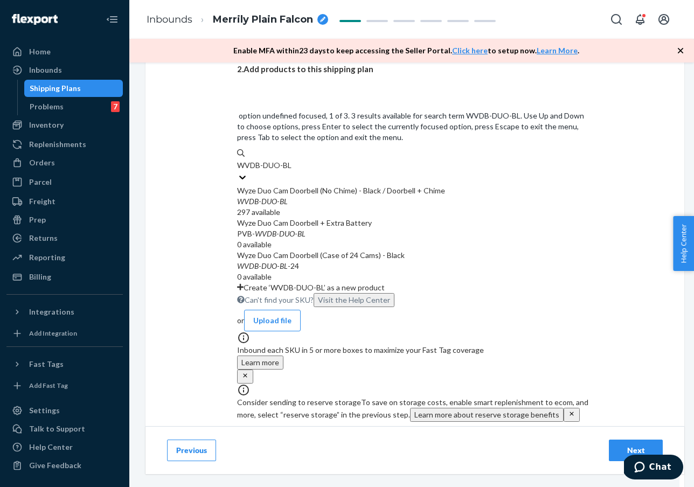
click at [336, 185] on div "Wyze Duo Cam Doorbell (No Chime) - Black / Doorbell + Chime" at bounding box center [415, 190] width 356 height 11
click at [293, 160] on input "WVDB-DUO-BL" at bounding box center [265, 165] width 56 height 11
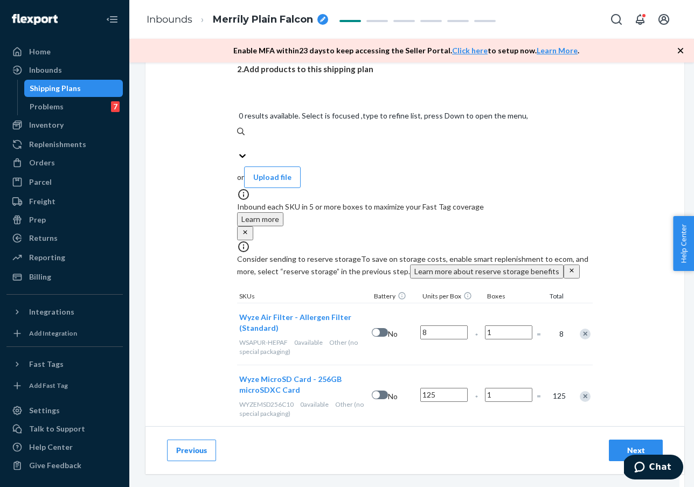
click at [294, 137] on div "Search and add products" at bounding box center [415, 143] width 356 height 13
click at [238, 139] on input "0 results available. Select is focused ,type to refine list, press Down to open…" at bounding box center [237, 144] width 1 height 11
paste input "WYZEC-[GEOGRAPHIC_DATA]"
type input "WYZEC-[GEOGRAPHIC_DATA]"
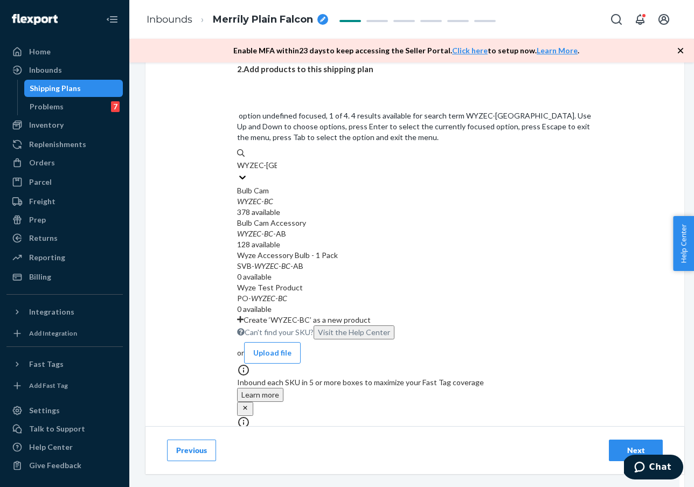
click at [319, 196] on div "WYZEC - [GEOGRAPHIC_DATA]" at bounding box center [415, 201] width 356 height 11
click at [277, 160] on input "WYZEC-[GEOGRAPHIC_DATA]" at bounding box center [257, 165] width 40 height 11
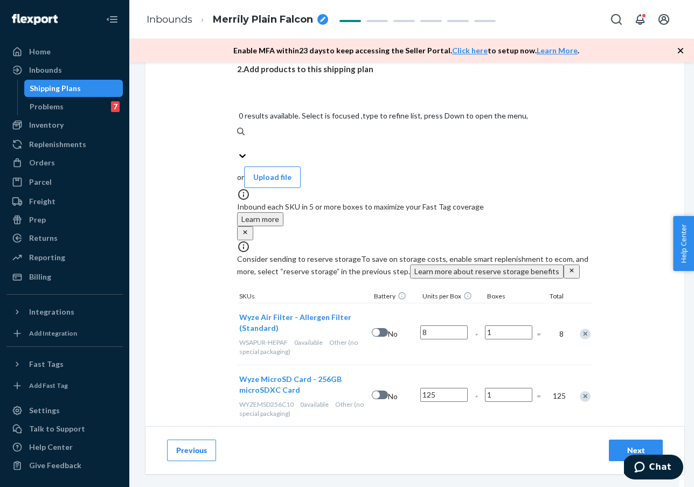
scroll to position [251, 0]
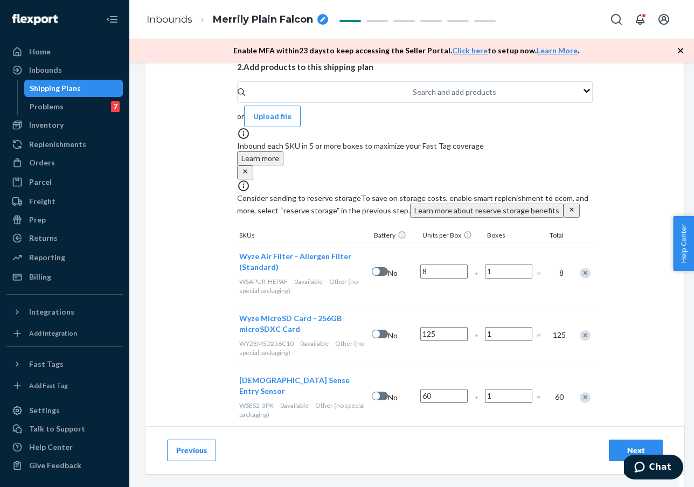
click at [525, 271] on input "1" at bounding box center [508, 272] width 47 height 14
type input "125"
click at [526, 331] on input "1" at bounding box center [508, 334] width 47 height 14
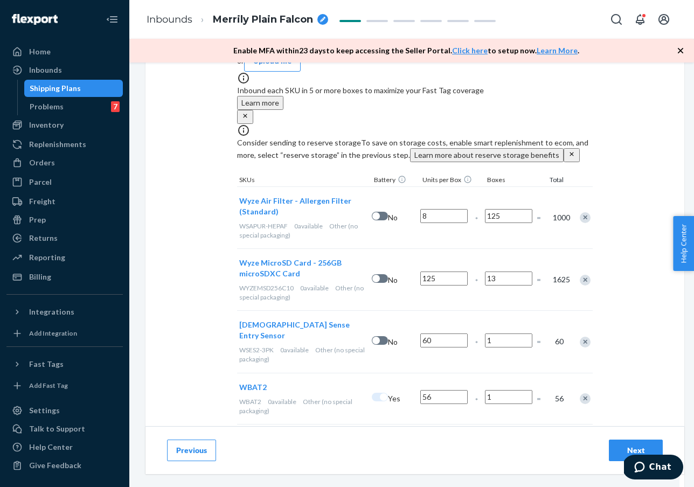
scroll to position [312, 0]
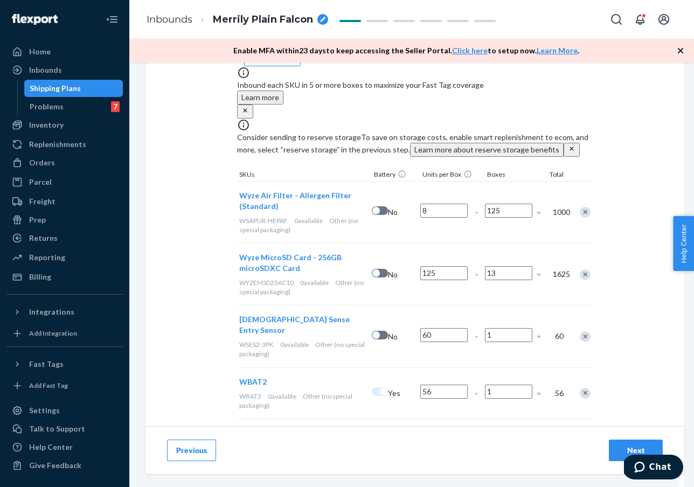
type input "13"
click at [523, 328] on input "1" at bounding box center [508, 335] width 47 height 14
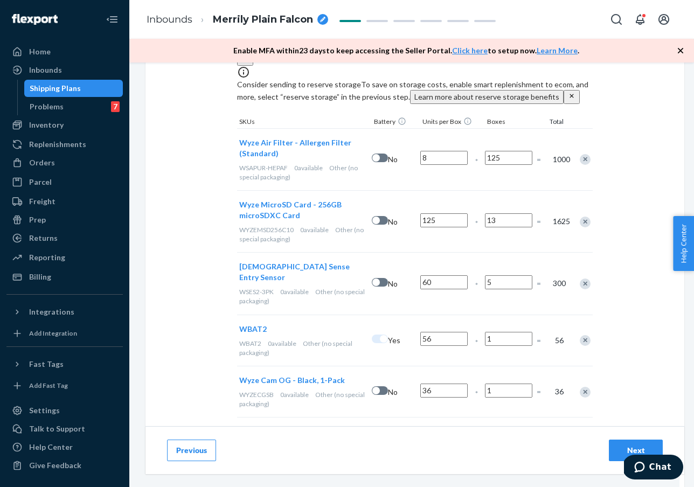
scroll to position [367, 0]
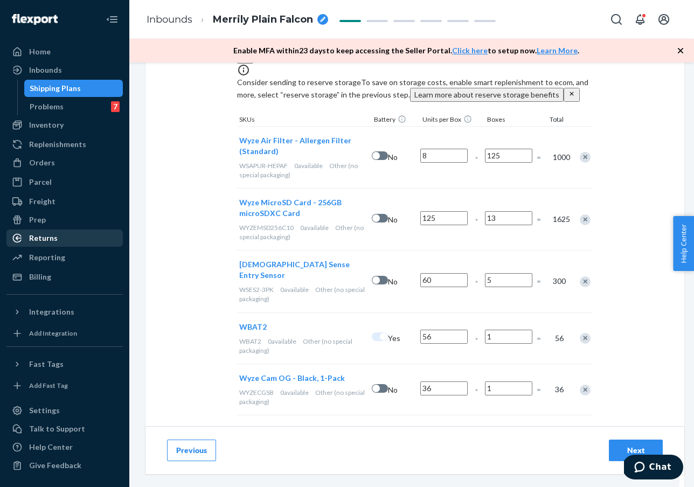
type input "5"
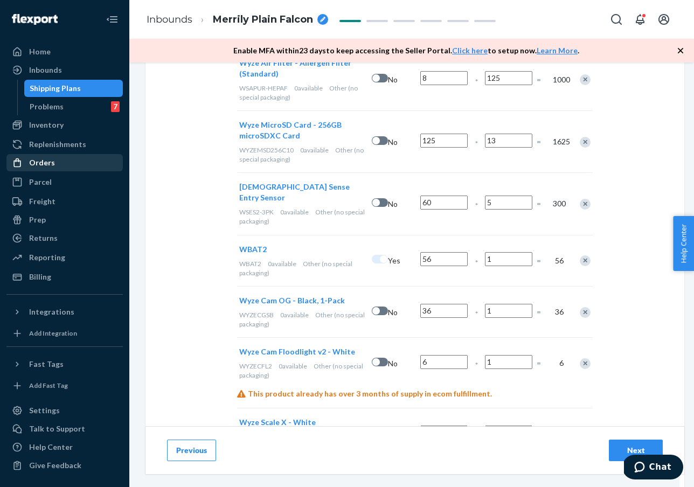
scroll to position [447, 0]
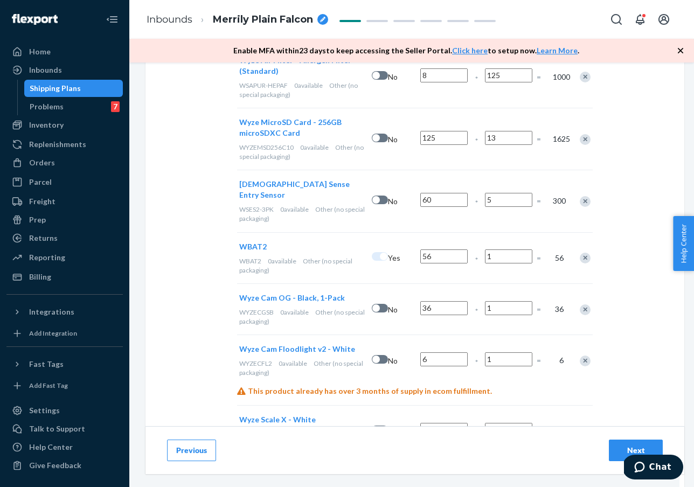
click at [509, 250] on input "1" at bounding box center [508, 257] width 47 height 14
type input "8"
click at [512, 301] on input "1" at bounding box center [508, 308] width 47 height 14
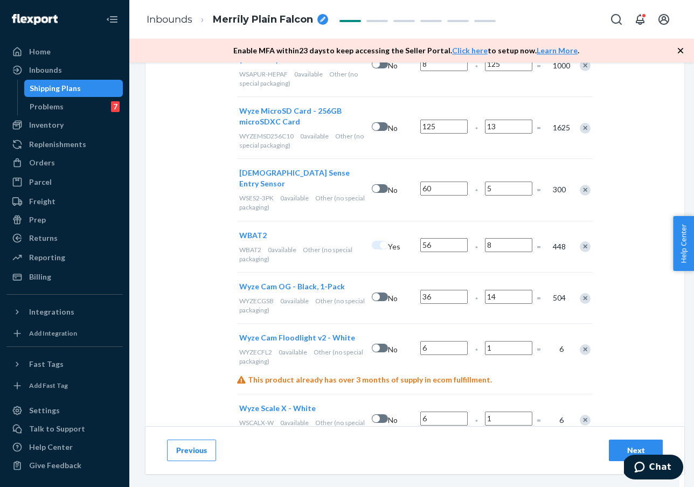
scroll to position [460, 0]
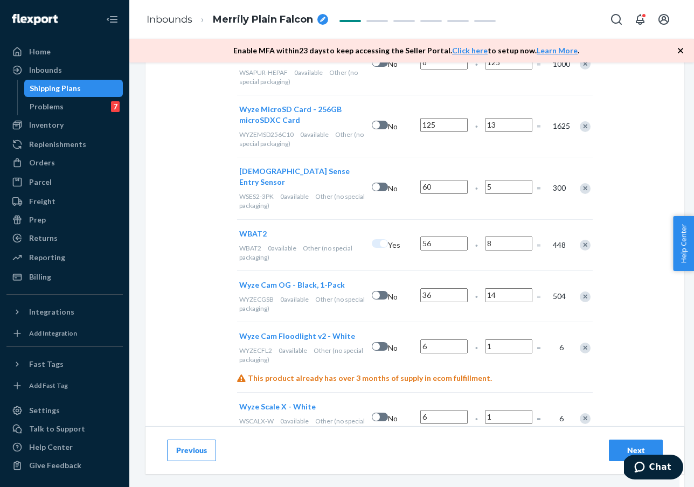
type input "14"
click at [507, 340] on input "1" at bounding box center [508, 347] width 47 height 14
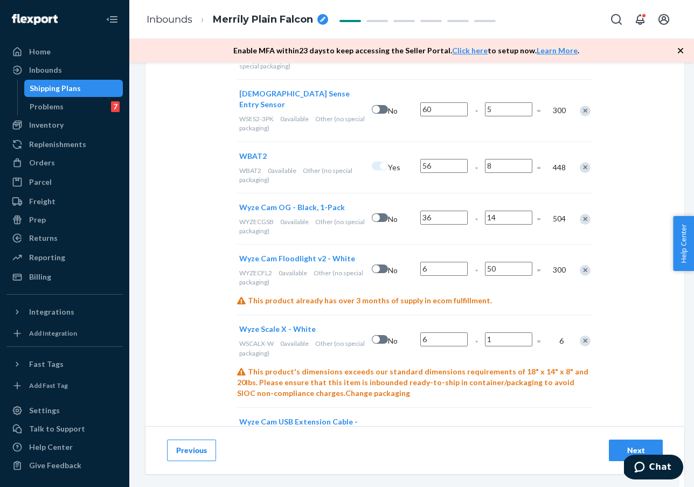
scroll to position [544, 0]
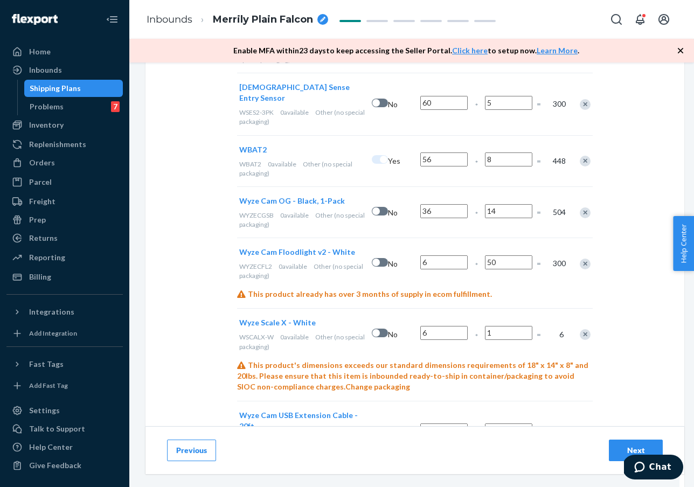
type input "50"
click at [508, 326] on input "1" at bounding box center [508, 333] width 47 height 14
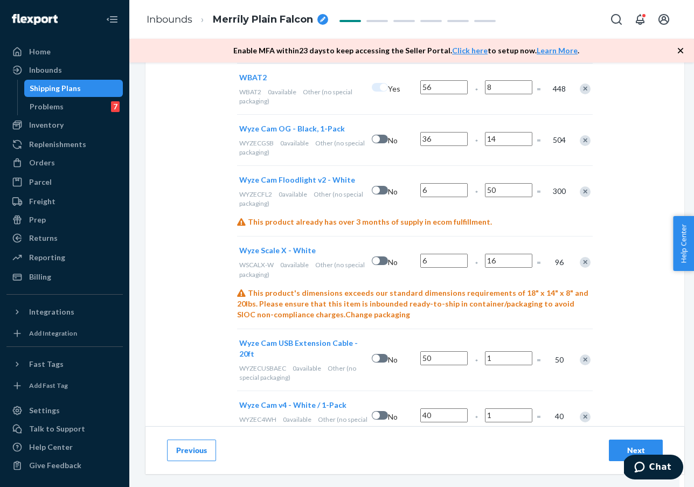
type input "16"
click at [523, 351] on input "1" at bounding box center [508, 358] width 47 height 14
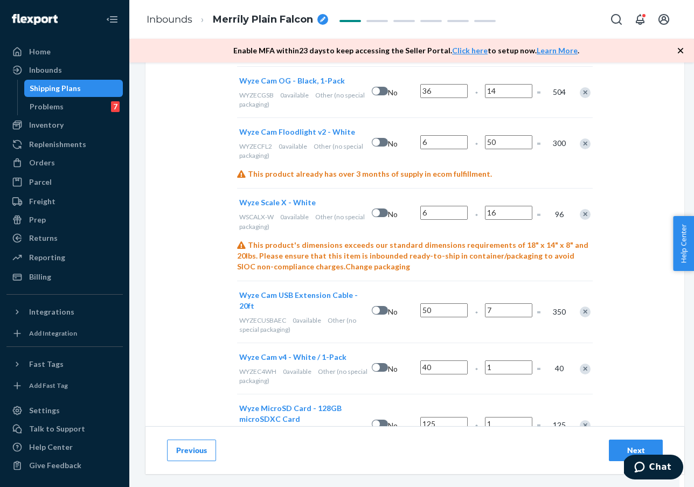
scroll to position [666, 0]
type input "7"
click at [450, 359] on input "40" at bounding box center [443, 366] width 47 height 14
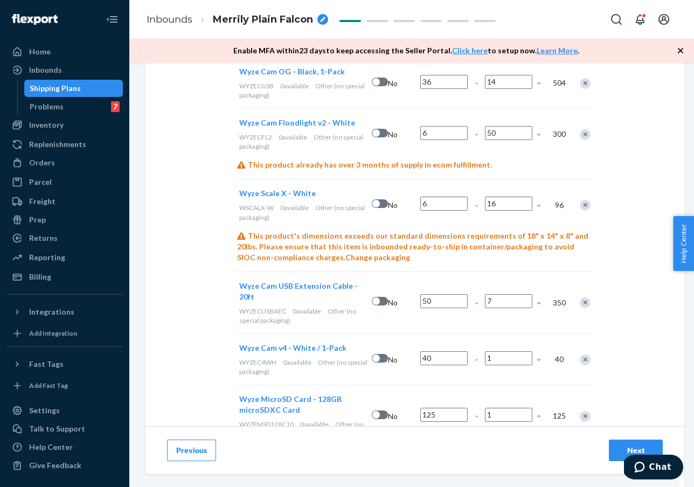
scroll to position [674, 0]
click at [493, 351] on input "1" at bounding box center [508, 358] width 47 height 14
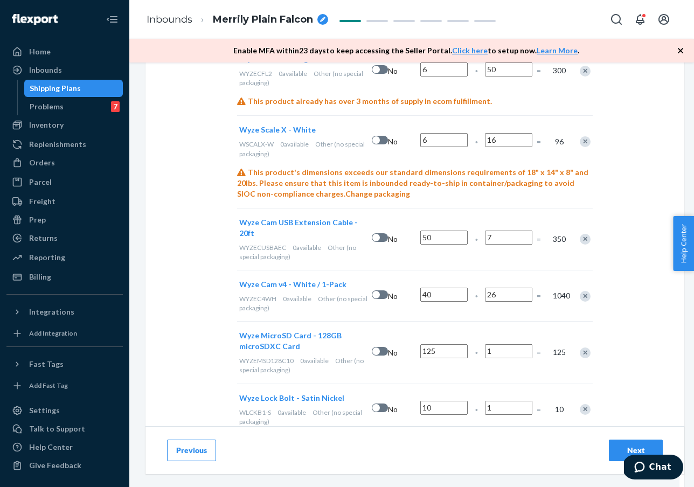
scroll to position [741, 0]
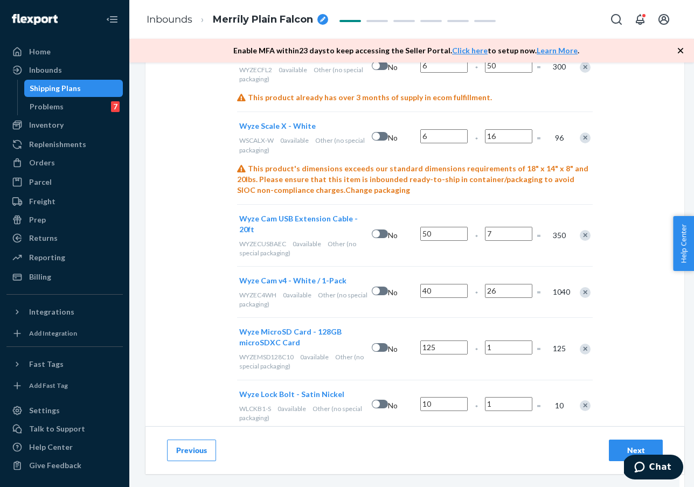
type input "26"
click at [509, 341] on input "1" at bounding box center [508, 348] width 47 height 14
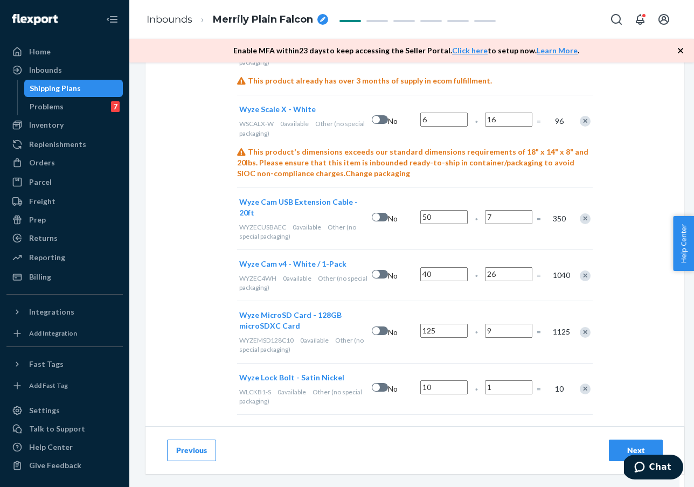
scroll to position [772, 0]
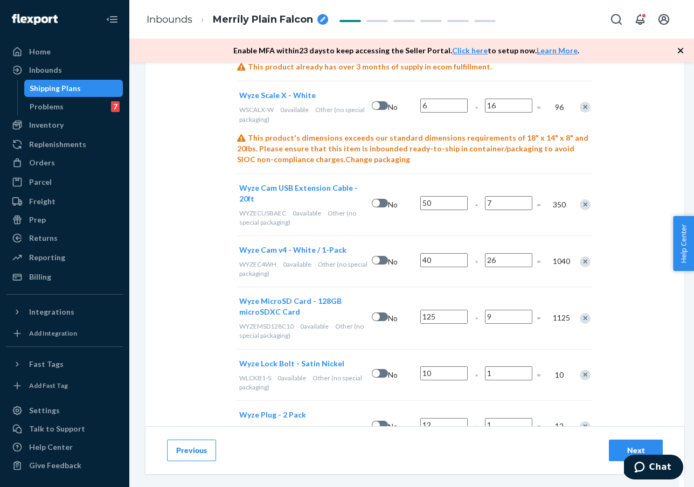
type input "9"
click at [513, 366] on input "1" at bounding box center [508, 373] width 47 height 14
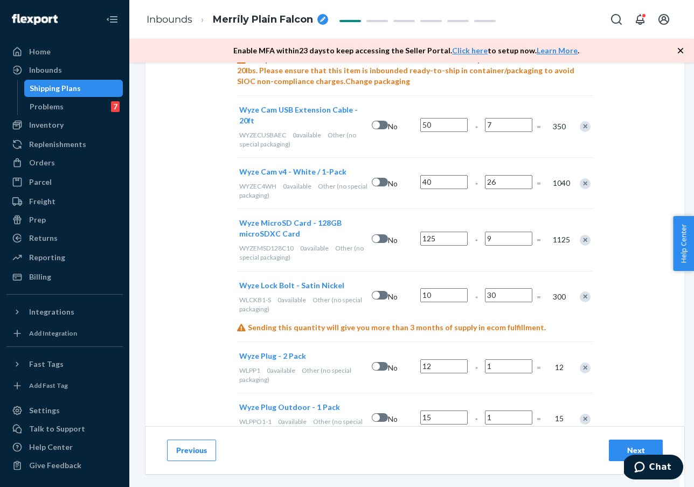
scroll to position [853, 0]
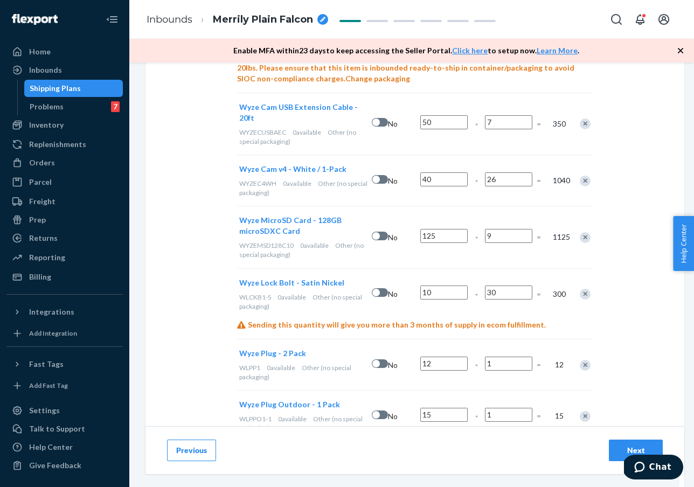
type input "30"
click at [475, 362] on span "*" at bounding box center [476, 367] width 3 height 11
click at [510, 357] on input "1" at bounding box center [508, 364] width 47 height 14
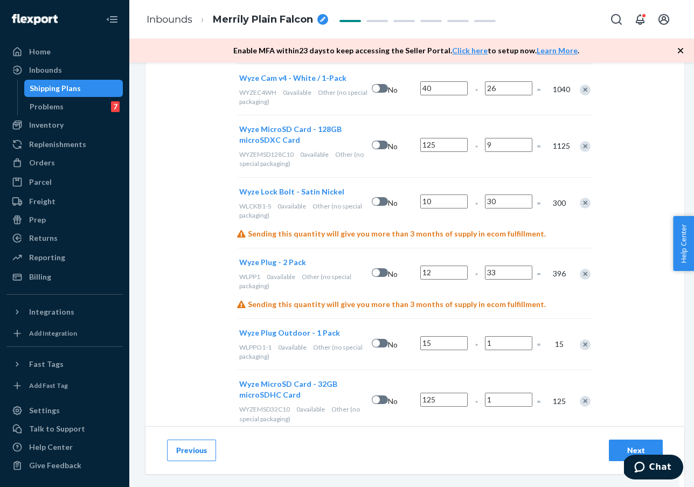
scroll to position [985, 0]
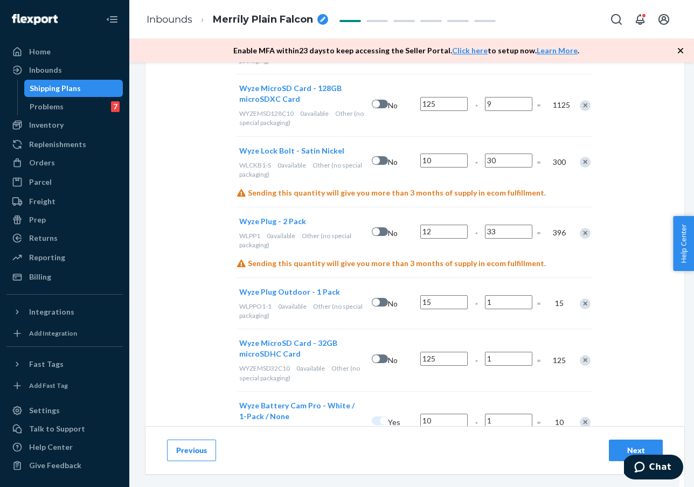
type input "33"
click at [521, 295] on input "1" at bounding box center [508, 302] width 47 height 14
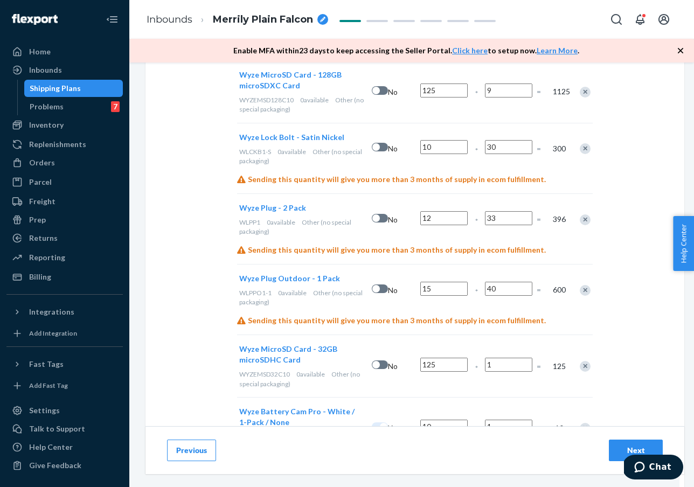
scroll to position [1002, 0]
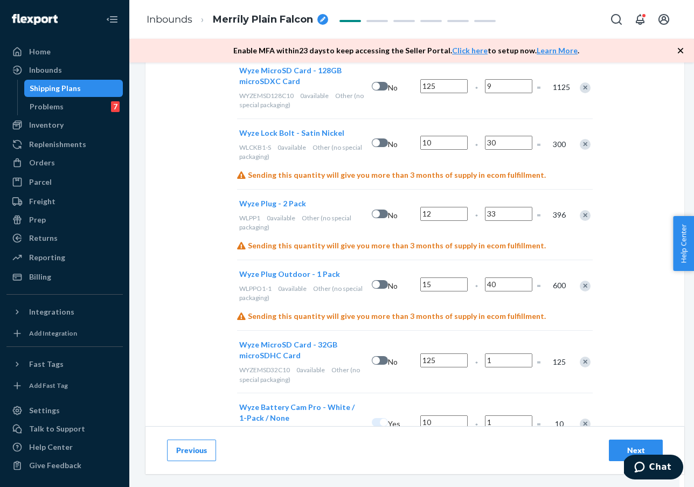
type input "40"
click at [511, 354] on input "1" at bounding box center [508, 361] width 47 height 14
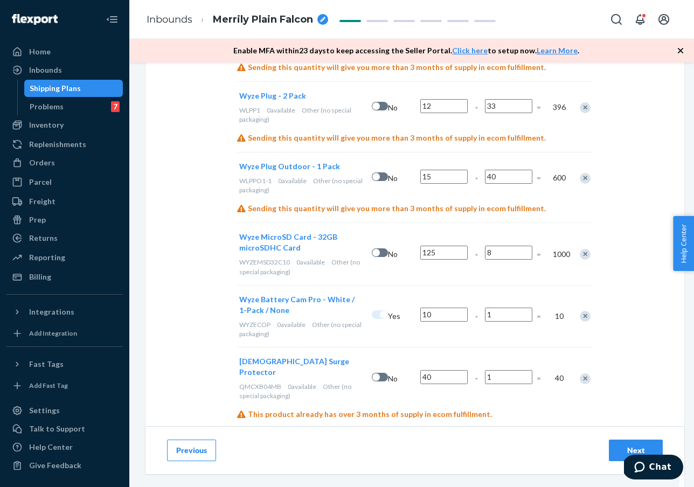
scroll to position [1140, 0]
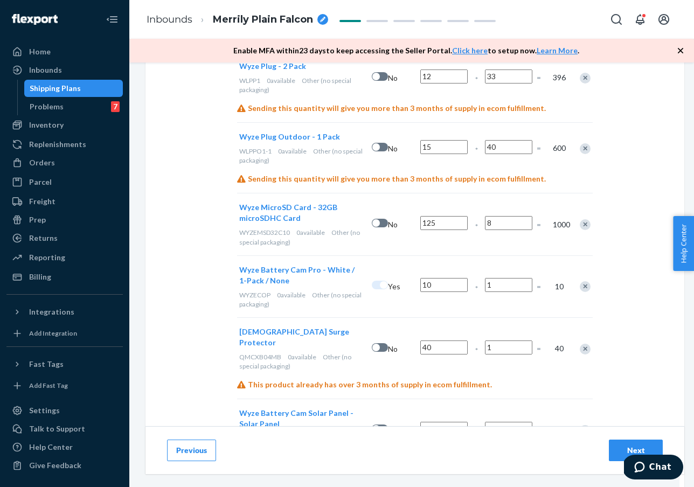
type input "8"
click at [503, 278] on input "1" at bounding box center [508, 285] width 47 height 14
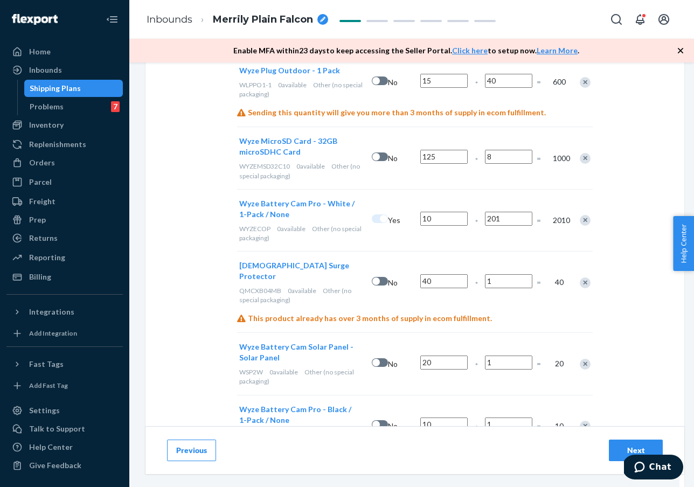
scroll to position [1211, 0]
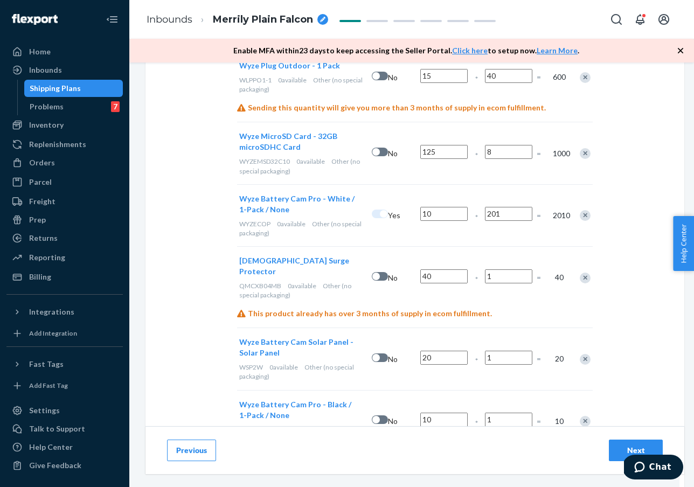
type input "201"
click at [509, 269] on input "1" at bounding box center [508, 276] width 47 height 14
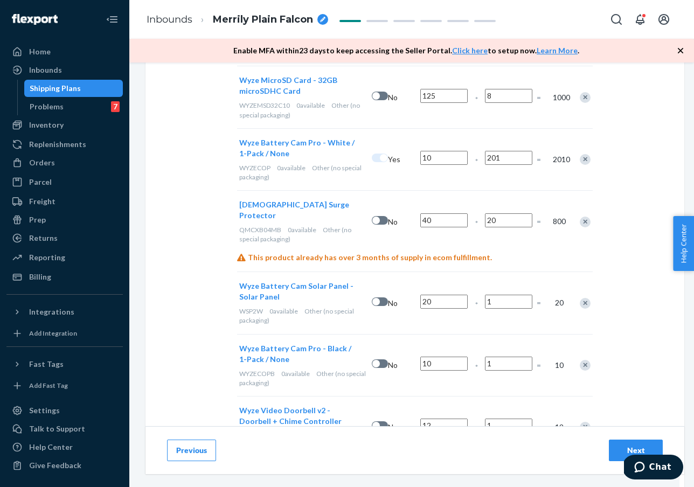
scroll to position [1280, 0]
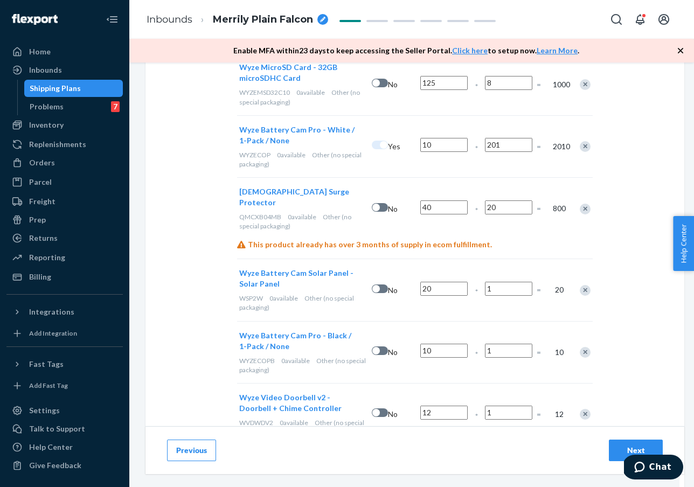
type input "20"
click at [507, 282] on input "1" at bounding box center [508, 289] width 47 height 14
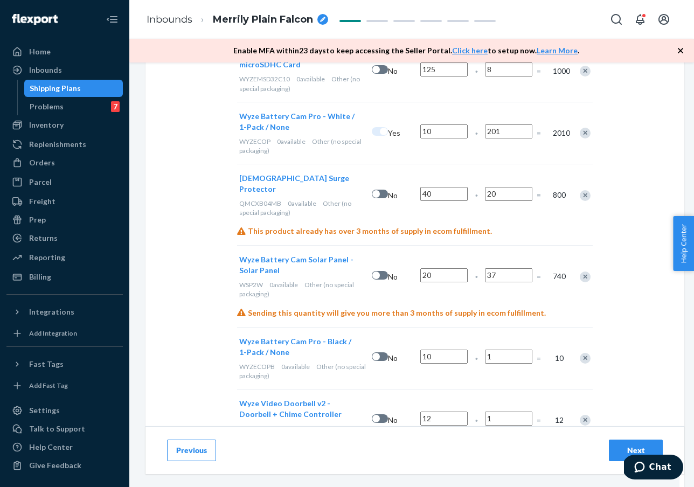
type input "37"
click at [510, 350] on input "1" at bounding box center [508, 357] width 47 height 14
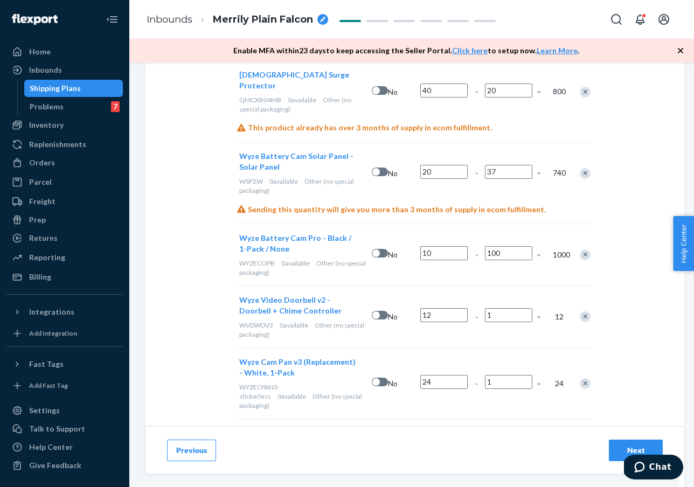
scroll to position [1414, 0]
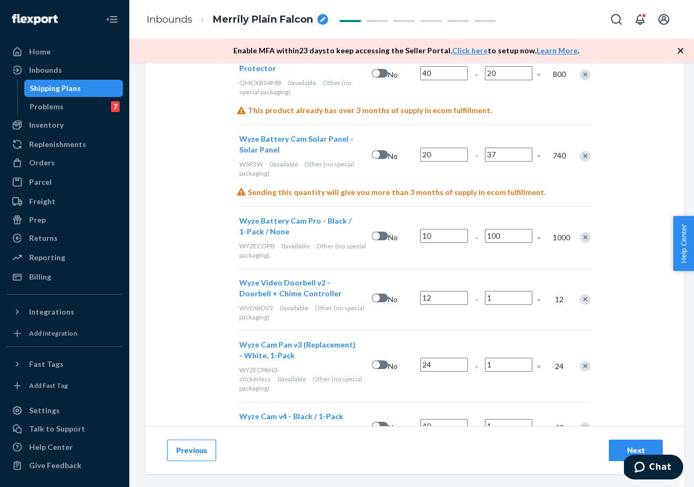
type input "100"
click at [508, 291] on input "1" at bounding box center [508, 298] width 47 height 14
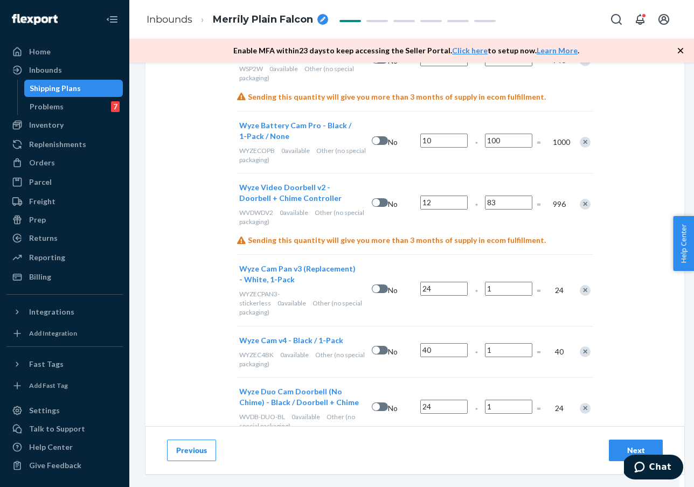
scroll to position [1518, 0]
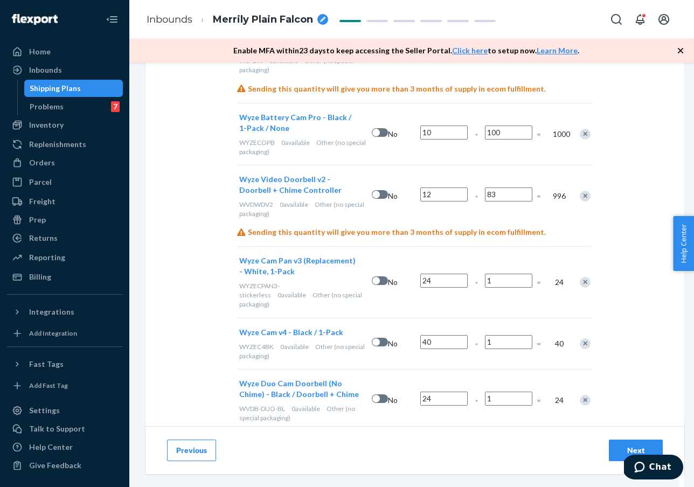
type input "83"
click at [510, 274] on input "1" at bounding box center [508, 281] width 47 height 14
type input "63"
click at [503, 335] on input "1" at bounding box center [508, 342] width 47 height 14
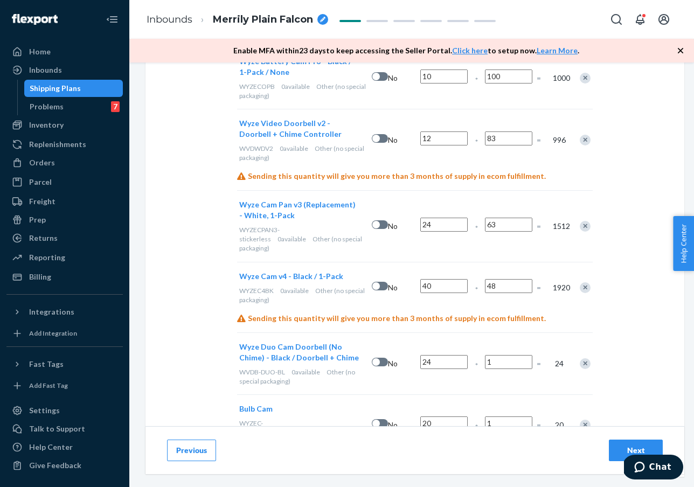
scroll to position [1578, 0]
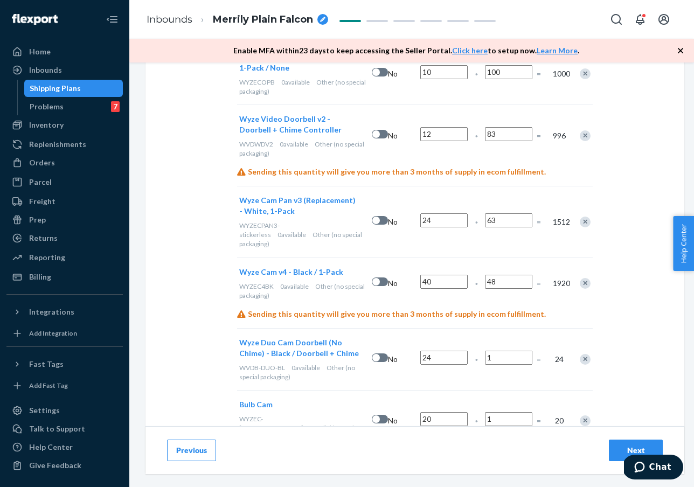
type input "48"
click at [508, 351] on input "1" at bounding box center [508, 358] width 47 height 14
type input "21"
click at [514, 412] on input "1" at bounding box center [508, 419] width 47 height 14
type input "200"
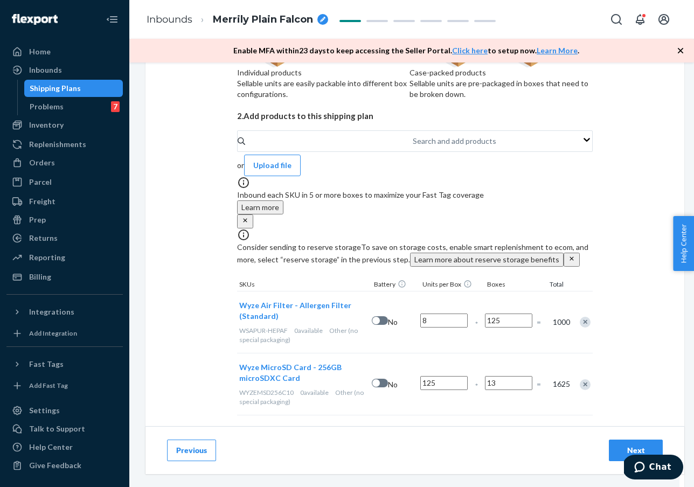
scroll to position [306, 0]
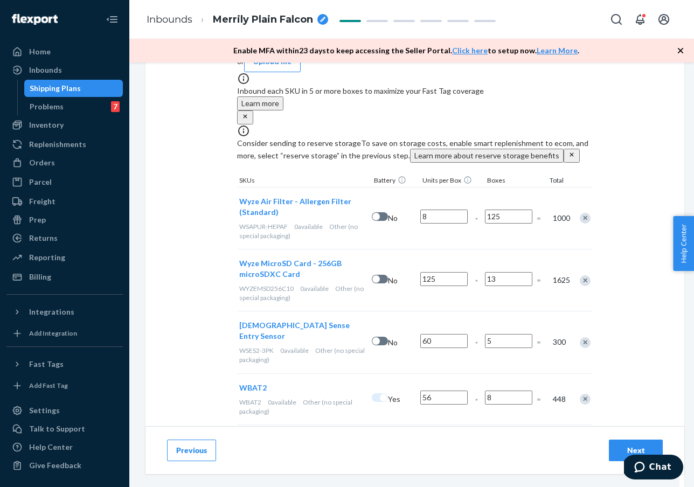
click at [614, 444] on button "Next" at bounding box center [636, 451] width 54 height 22
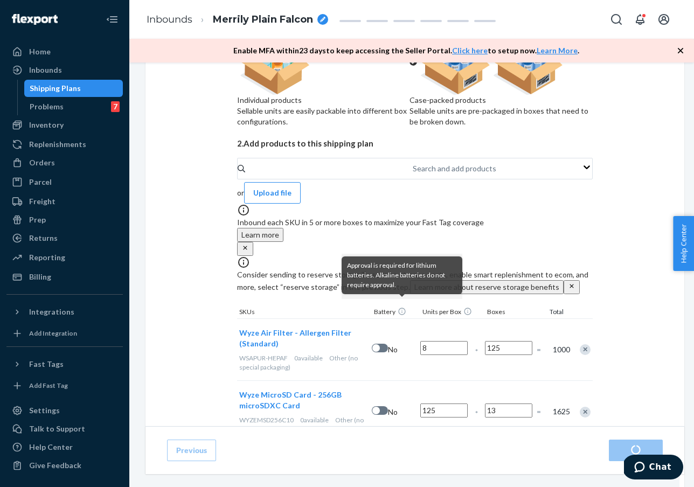
scroll to position [0, 0]
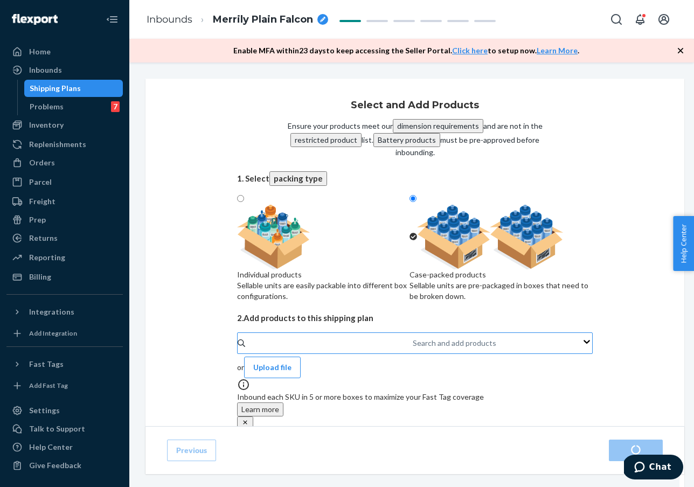
radio input "true"
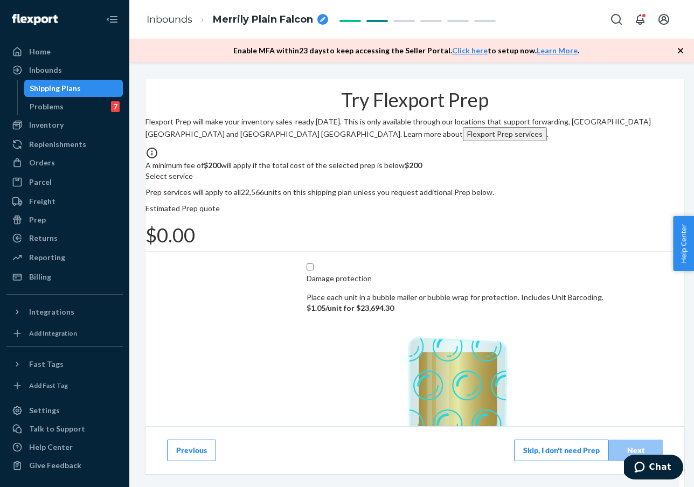
click at [189, 454] on button "Previous" at bounding box center [191, 451] width 49 height 22
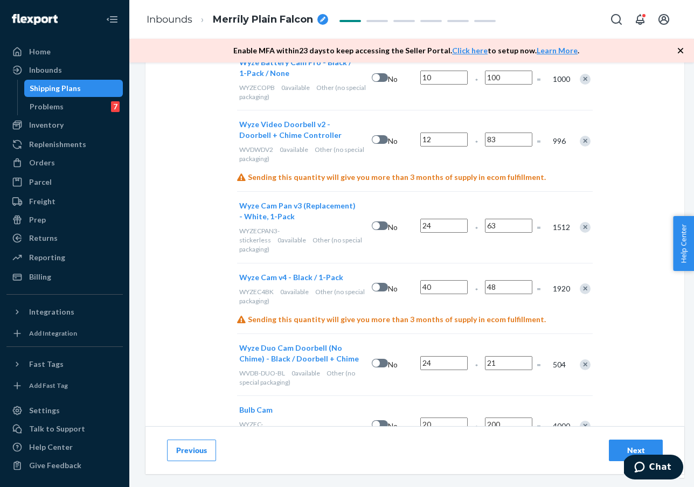
scroll to position [1578, 0]
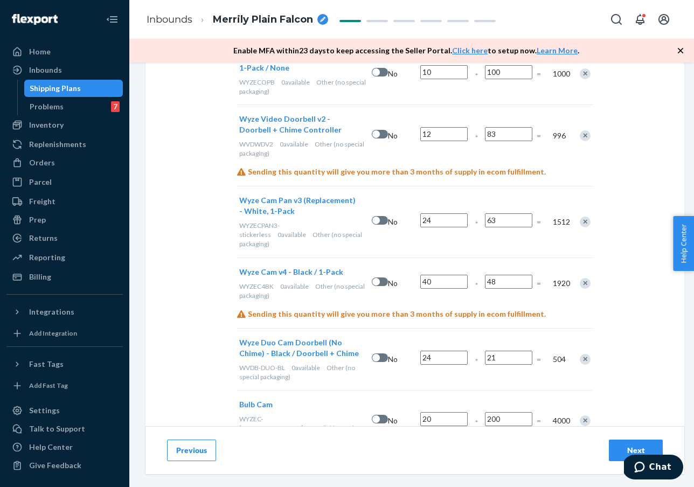
click at [609, 442] on button "Next" at bounding box center [636, 451] width 54 height 22
radio input "true"
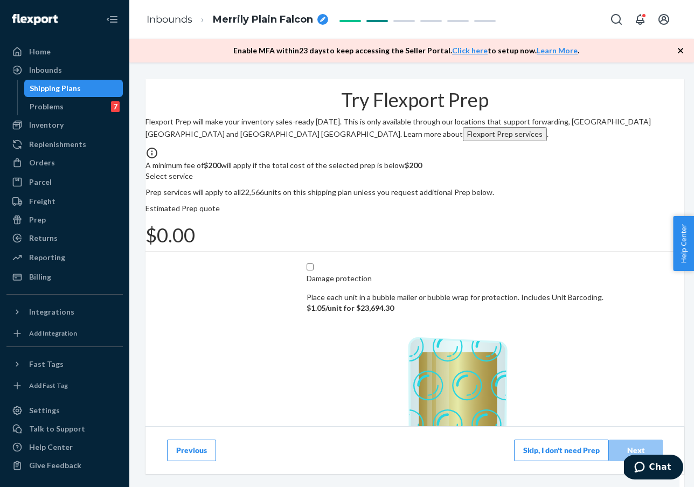
click at [571, 451] on button "Skip, I don't need Prep" at bounding box center [561, 451] width 95 height 22
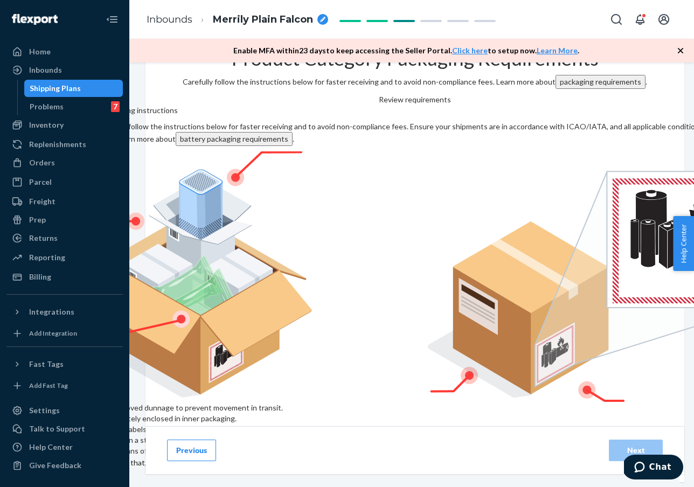
scroll to position [66, 0]
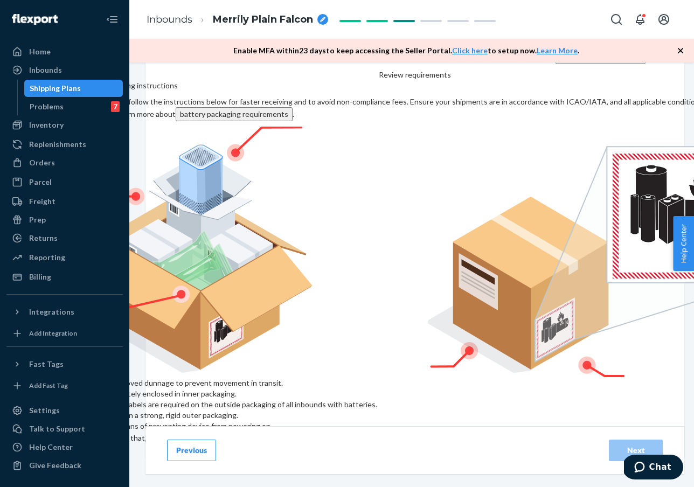
click at [243, 432] on input "checkbox" at bounding box center [253, 445] width 358 height 26
checkbox input "true"
click at [622, 445] on div "Next" at bounding box center [636, 450] width 36 height 11
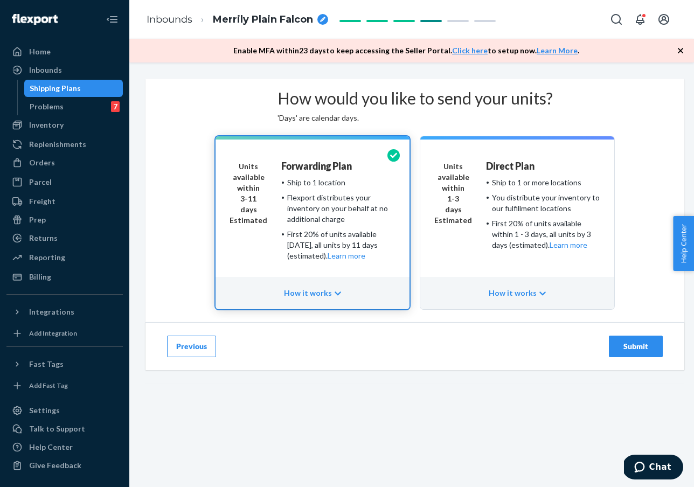
drag, startPoint x: 531, startPoint y: 417, endPoint x: 548, endPoint y: 417, distance: 17.3
click at [531, 370] on div "Previous Submit" at bounding box center [415, 346] width 539 height 48
click at [622, 352] on div "Submit" at bounding box center [636, 346] width 36 height 11
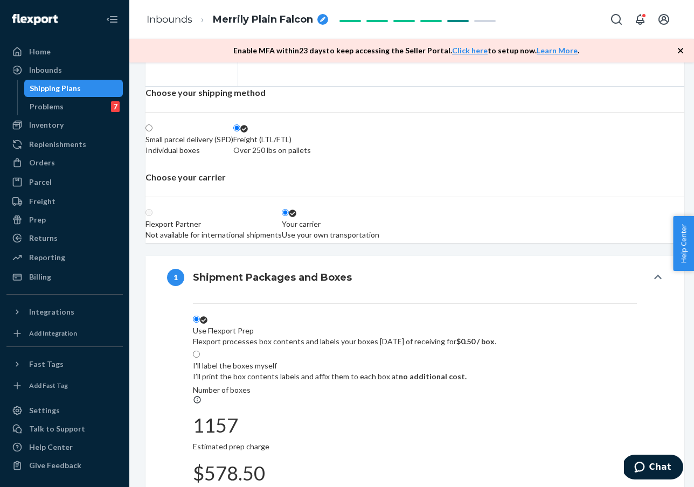
scroll to position [157, 0]
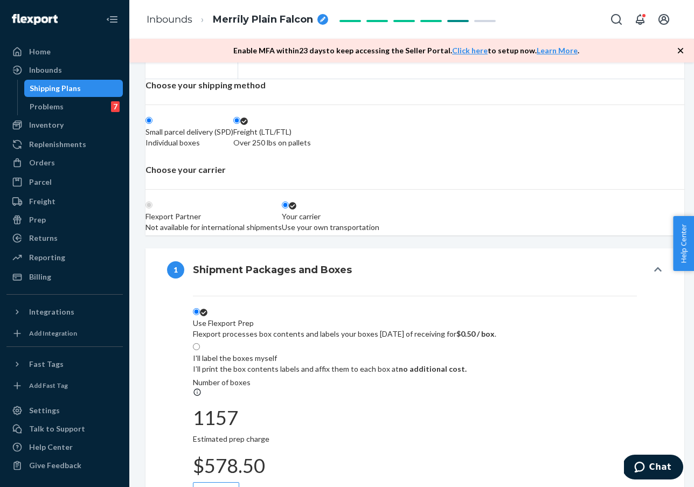
radio input "true"
radio input "false"
radio input "true"
radio input "false"
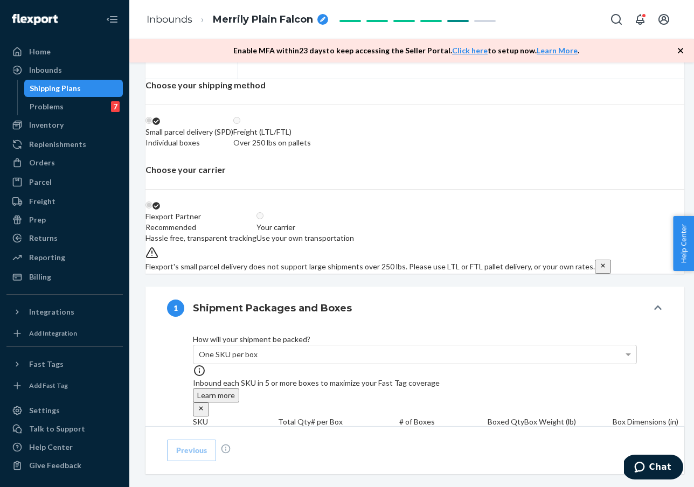
click at [311, 148] on div "Over 250 lbs on pallets" at bounding box center [272, 142] width 78 height 11
click at [240, 124] on input "Freight (LTL/FTL) Over 250 lbs on pallets" at bounding box center [236, 120] width 7 height 7
radio input "true"
radio input "false"
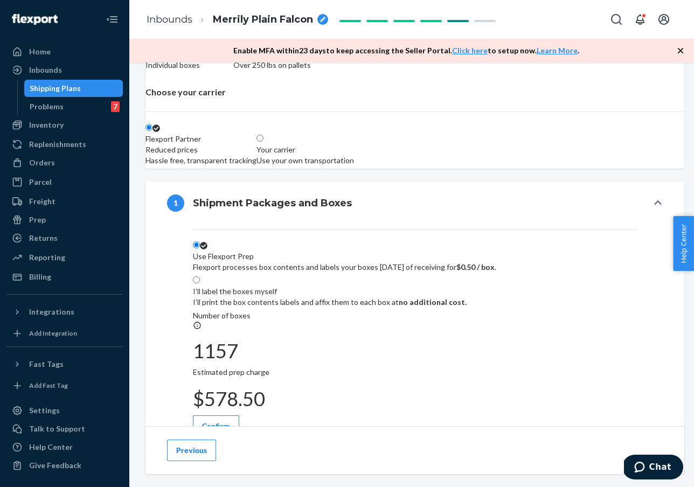
scroll to position [350, 0]
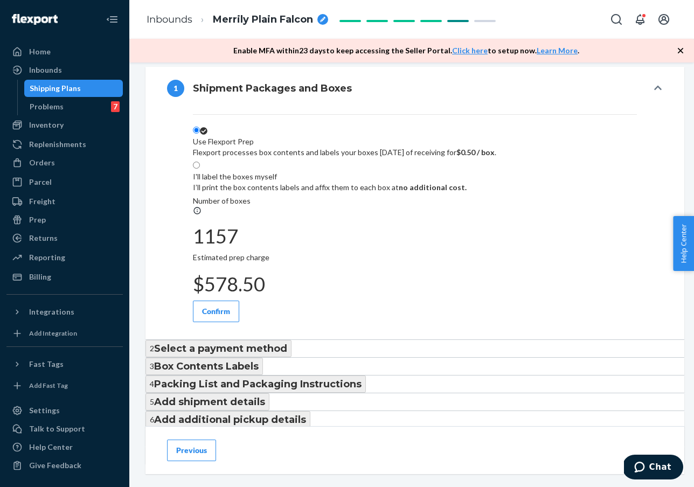
click at [467, 193] on p "I’ll print the box contents labels and affix them to each box at no additional …" at bounding box center [330, 187] width 274 height 11
click at [200, 169] on input "I'll label the boxes myself I’ll print the box contents labels and affix them t…" at bounding box center [196, 165] width 7 height 7
radio input "true"
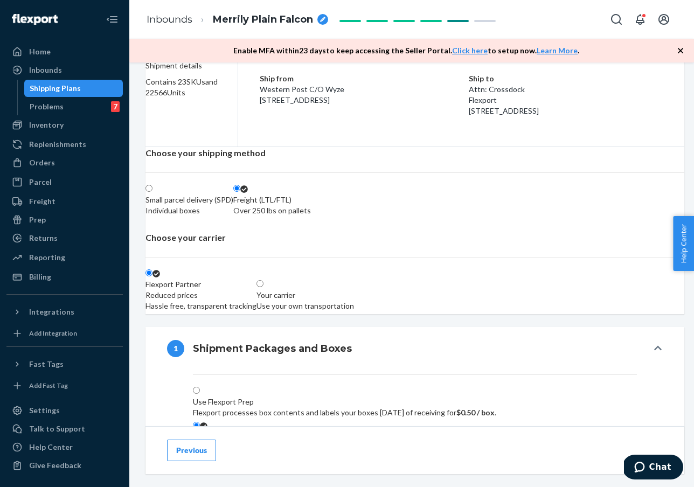
scroll to position [282, 0]
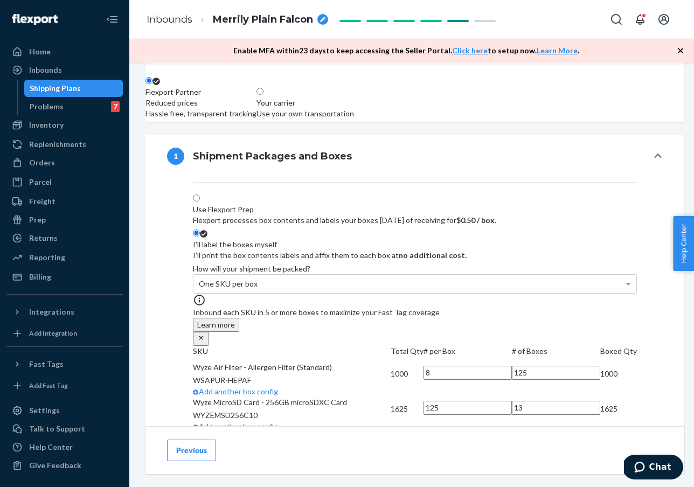
click at [304, 215] on div "Use Flexport Prep" at bounding box center [344, 209] width 303 height 11
click at [200, 202] on input "Use Flexport Prep Flexport processes box contents and labels your boxes [DATE] …" at bounding box center [196, 198] width 7 height 7
radio input "true"
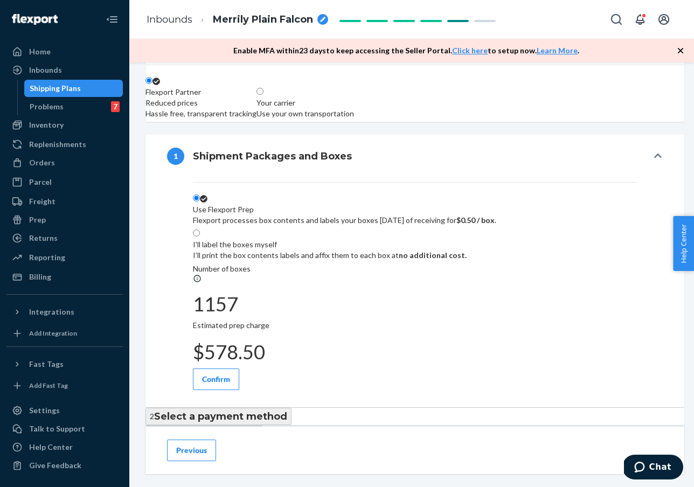
drag, startPoint x: 478, startPoint y: 271, endPoint x: 468, endPoint y: 277, distance: 11.7
click at [467, 261] on p "I’ll print the box contents labels and affix them to each box at no additional …" at bounding box center [330, 255] width 274 height 11
click at [200, 237] on input "I'll label the boxes myself I’ll print the box contents labels and affix them t…" at bounding box center [196, 233] width 7 height 7
radio input "true"
radio input "false"
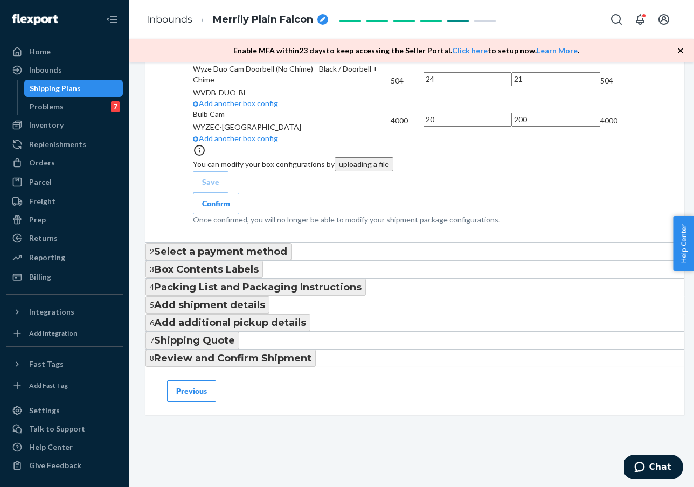
scroll to position [2058, 0]
click at [230, 209] on div "Confirm" at bounding box center [216, 203] width 28 height 11
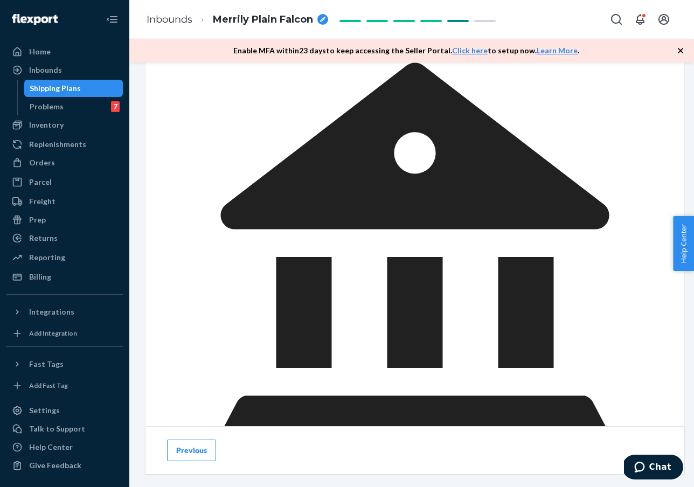
scroll to position [407, 0]
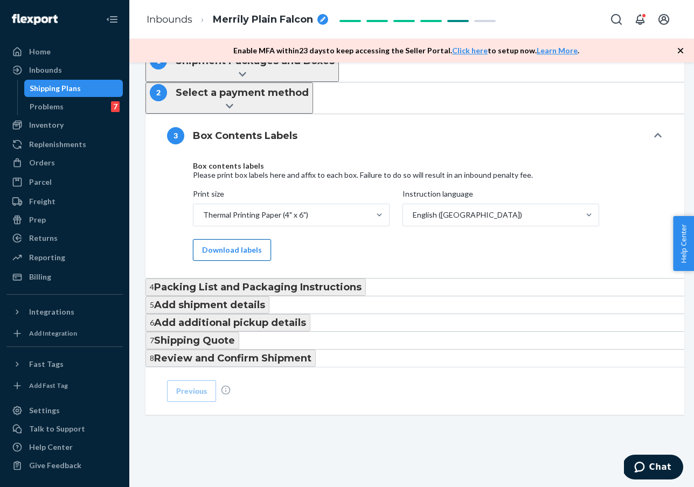
click at [248, 239] on button "Download labels" at bounding box center [232, 250] width 78 height 22
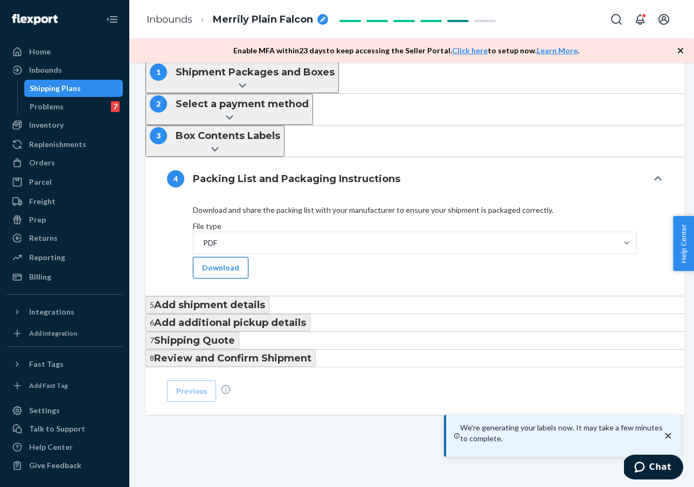
click at [222, 260] on button "Download" at bounding box center [221, 268] width 56 height 22
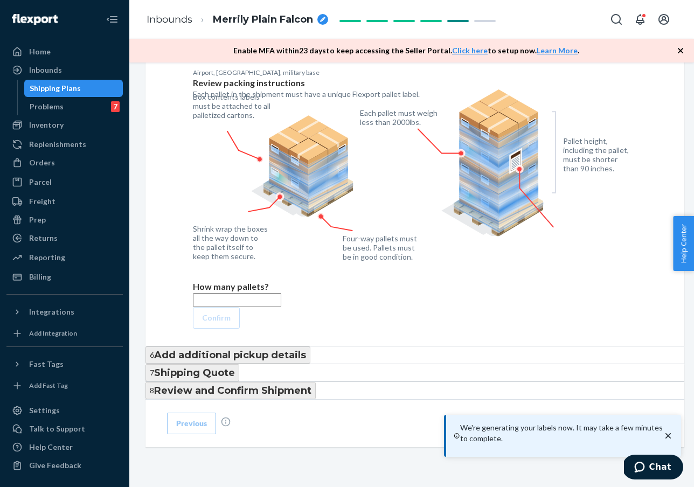
scroll to position [800, 0]
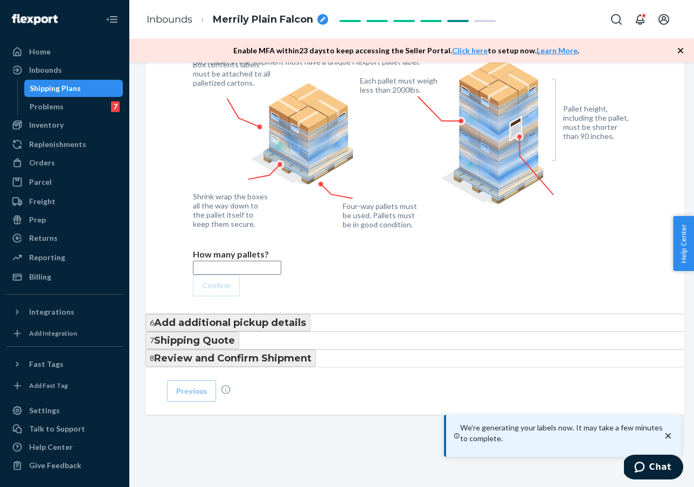
click at [210, 261] on input "text" at bounding box center [237, 268] width 88 height 14
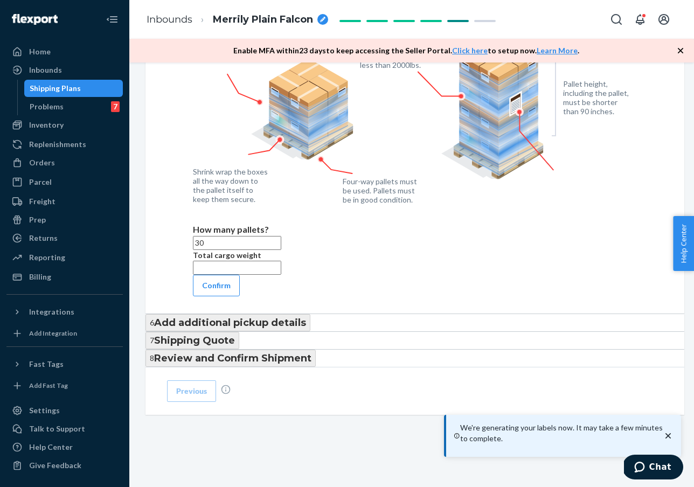
type input "30"
drag, startPoint x: 317, startPoint y: 279, endPoint x: 286, endPoint y: 283, distance: 32.1
click at [317, 275] on div "Total cargo weight" at bounding box center [415, 262] width 444 height 25
click at [213, 275] on input "text" at bounding box center [237, 268] width 88 height 14
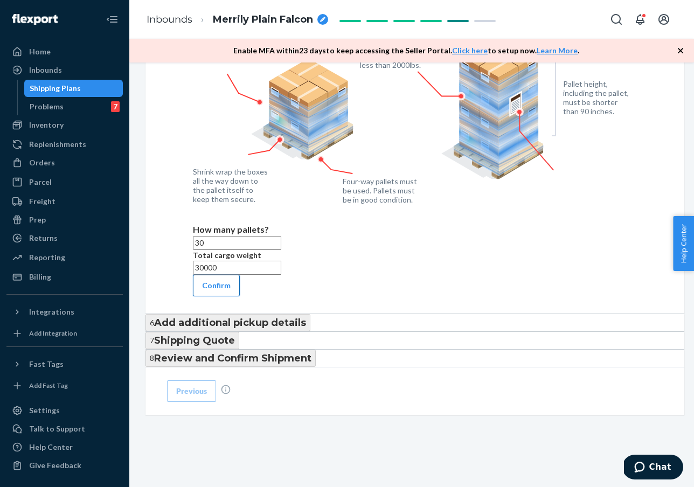
type input "30000"
click at [216, 296] on button "Confirm" at bounding box center [216, 286] width 47 height 22
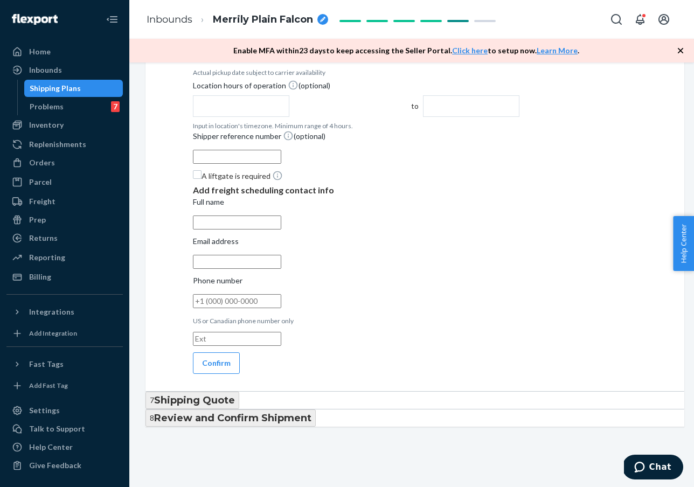
scroll to position [626, 0]
click at [276, 63] on div "Select a date" at bounding box center [415, 52] width 444 height 19
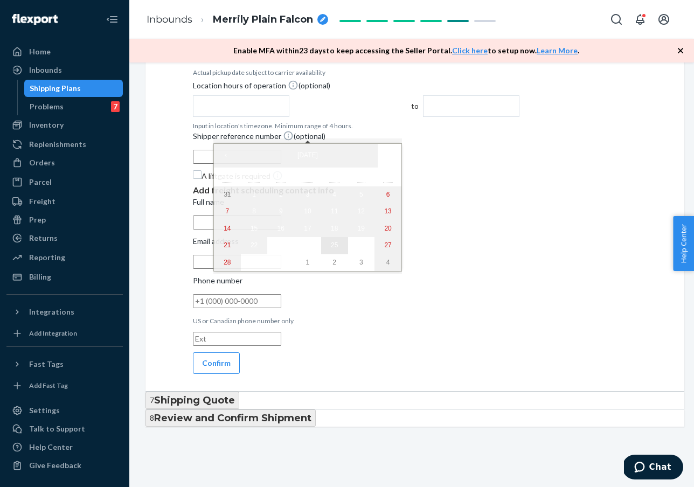
click at [331, 248] on abbr "25" at bounding box center [334, 245] width 7 height 8
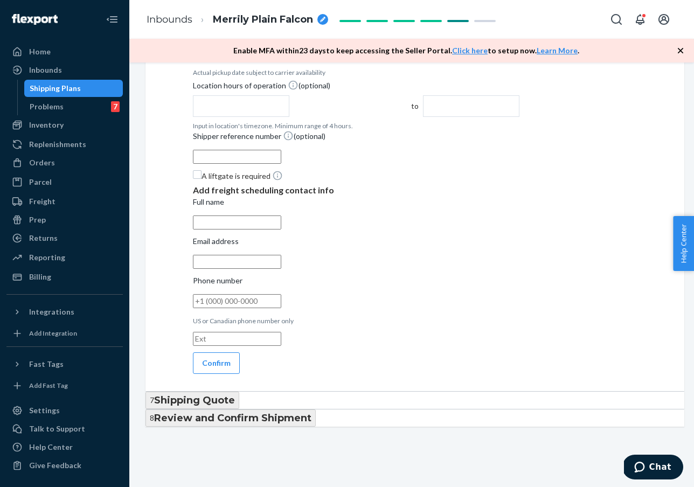
click at [289, 117] on input "text" at bounding box center [241, 106] width 96 height 22
type input "7:00 AM"
type input "11:00 AM"
click at [301, 168] on div "Cargo ready date [DATE] Actual pickup date subject to carrier availability Loca…" at bounding box center [415, 96] width 444 height 141
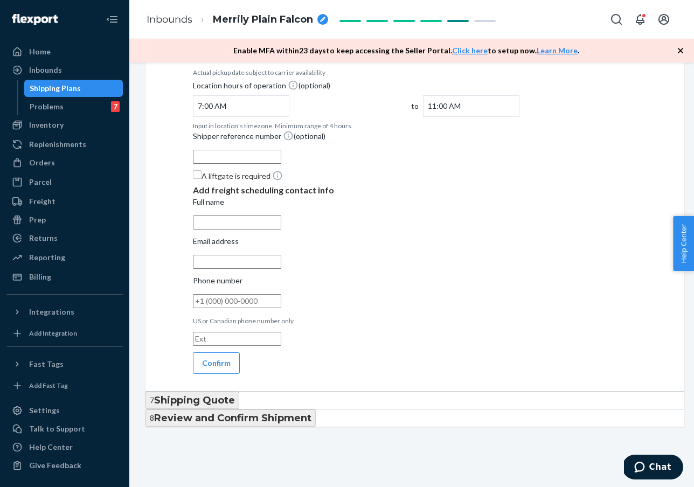
click at [281, 164] on input "Shipper reference number (optional)" at bounding box center [237, 157] width 88 height 14
type input "TO1014"
click at [250, 230] on input "Full name" at bounding box center [237, 223] width 88 height 14
type input "[PERSON_NAME]"
type input "[EMAIL_ADDRESS][DOMAIN_NAME]"
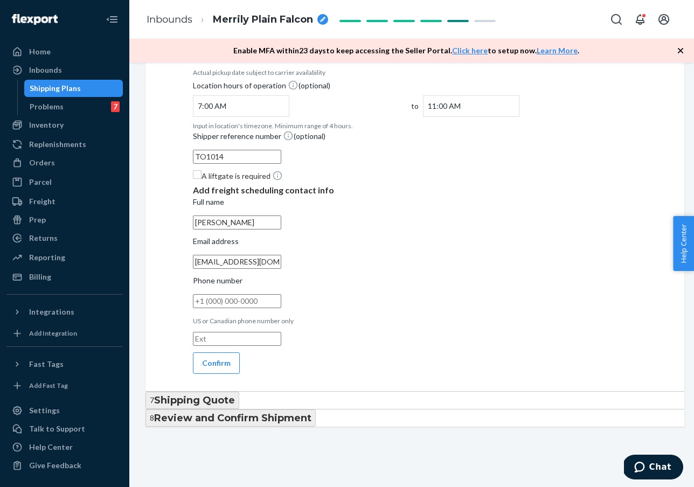
type input "[PHONE_NUMBER]"
click at [228, 374] on button "Confirm" at bounding box center [216, 363] width 47 height 22
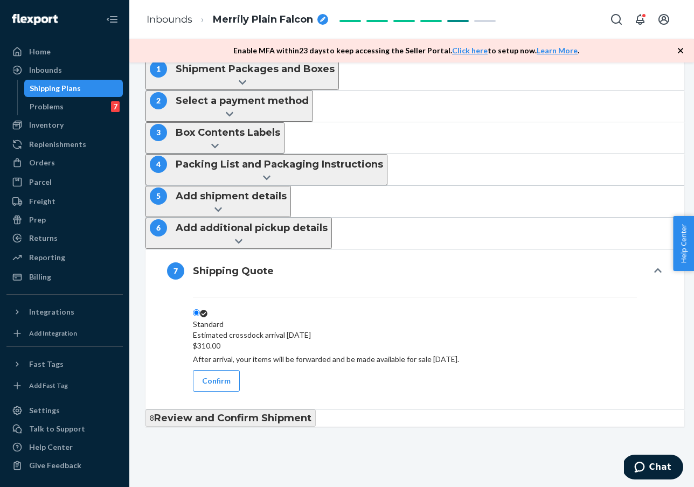
scroll to position [516, 0]
click at [213, 370] on button "Confirm" at bounding box center [216, 381] width 47 height 22
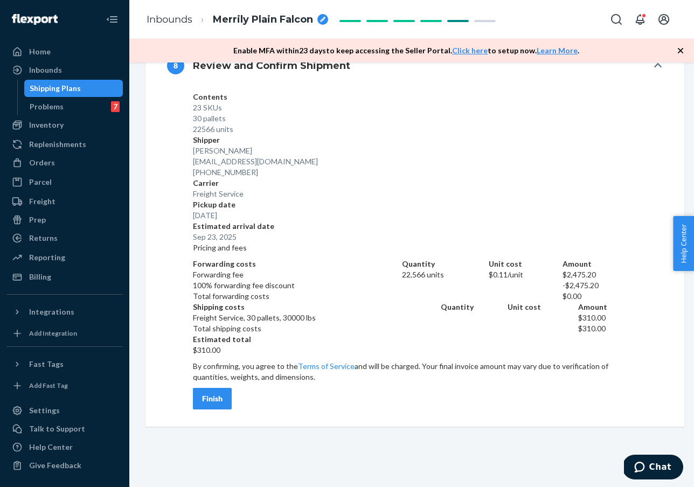
click at [218, 398] on div "Finish" at bounding box center [212, 398] width 20 height 11
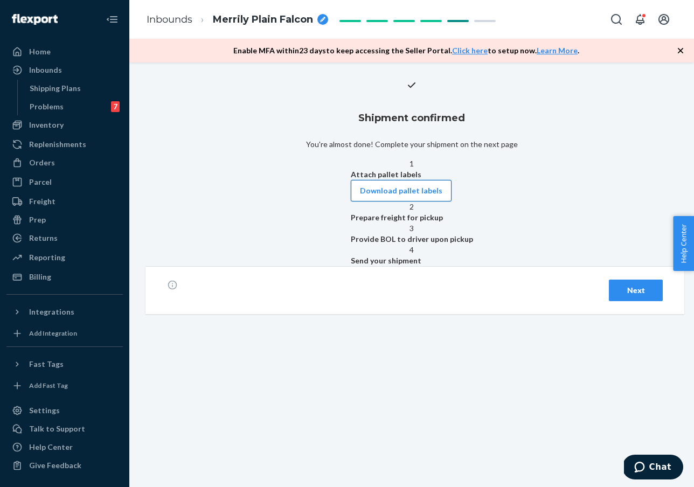
click at [443, 202] on button "Download pallet labels" at bounding box center [401, 191] width 101 height 22
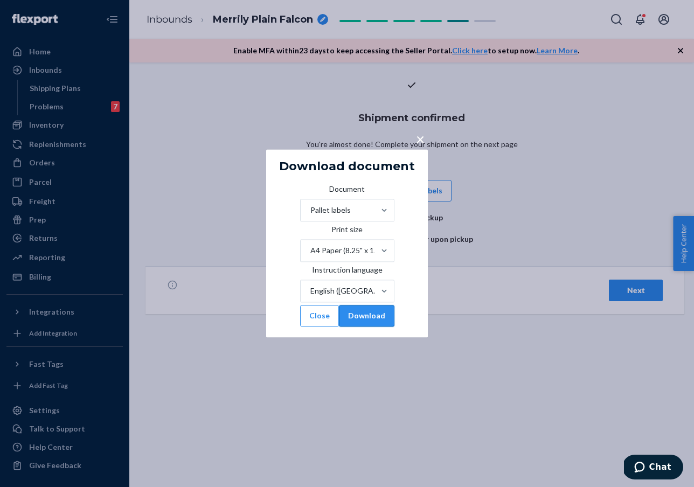
click at [389, 327] on button "Download" at bounding box center [367, 317] width 56 height 22
click at [318, 327] on button "Close" at bounding box center [319, 317] width 39 height 22
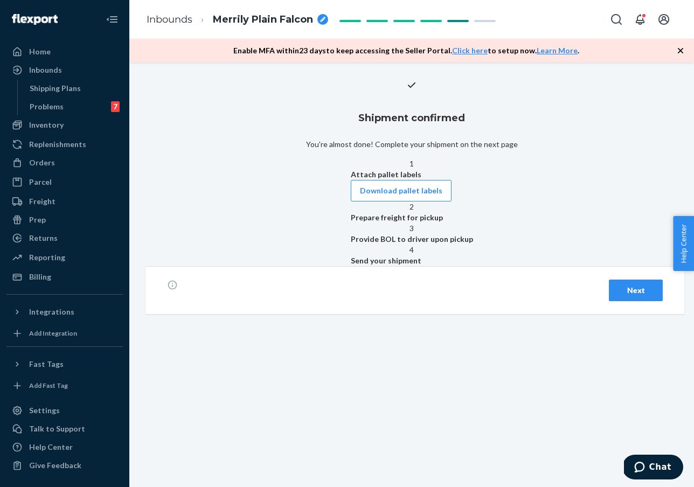
click at [640, 296] on div "Next" at bounding box center [636, 290] width 36 height 11
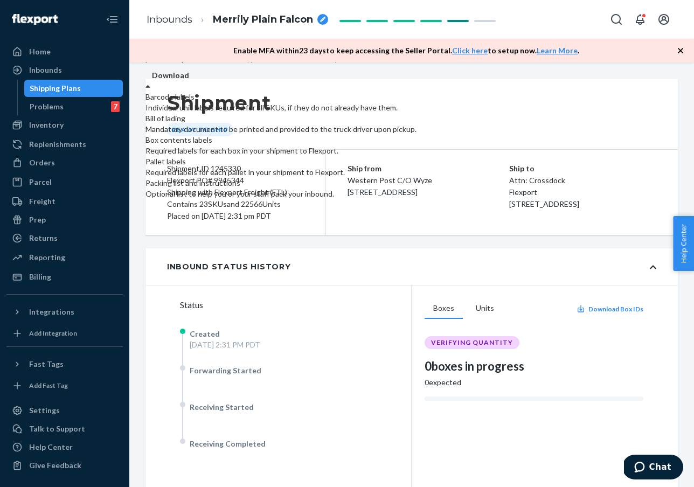
click at [189, 81] on label "Download" at bounding box center [170, 75] width 37 height 11
click at [622, 135] on div "Mandatory document to be printed and provided to the truck driver upon pickup." at bounding box center [401, 129] width 511 height 11
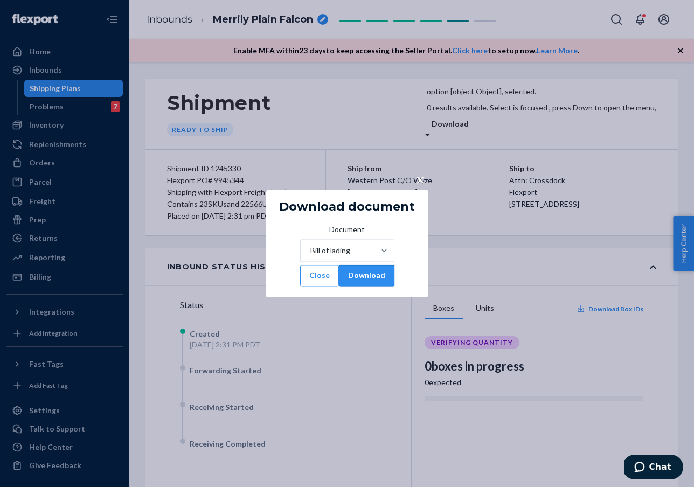
click at [379, 282] on button "Download" at bounding box center [367, 276] width 56 height 22
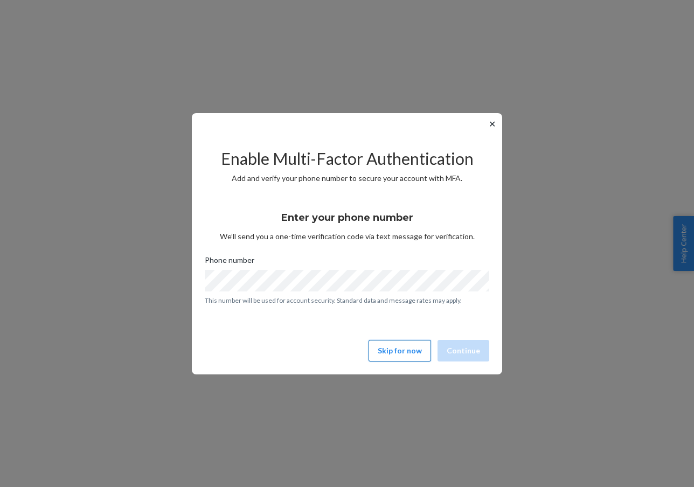
click at [384, 353] on button "Skip for now" at bounding box center [400, 351] width 63 height 22
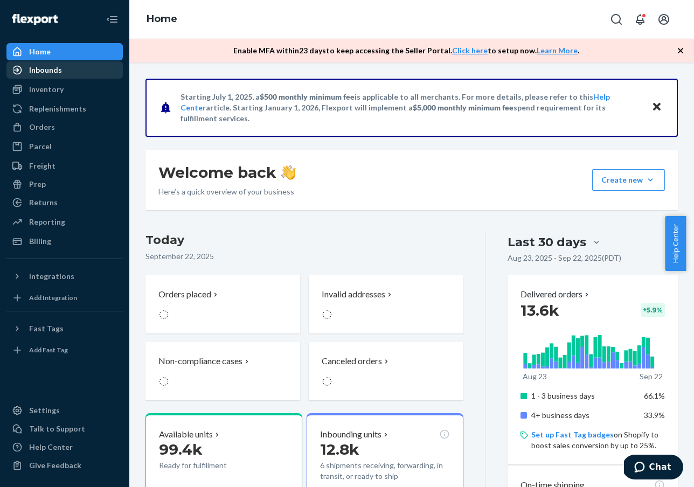
click at [77, 79] on ul "Home Inbounds Shipping Plans Problems Inventory Products Replenishments Orders …" at bounding box center [64, 146] width 116 height 207
click at [79, 71] on div "Inbounds" at bounding box center [65, 70] width 114 height 15
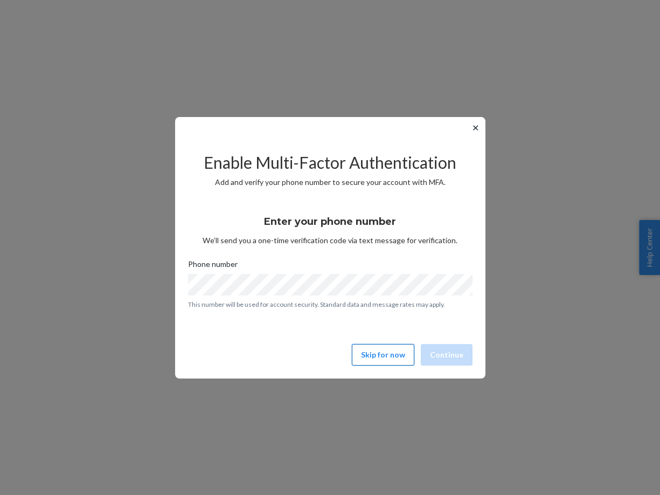
click at [369, 356] on button "Skip for now" at bounding box center [383, 355] width 63 height 22
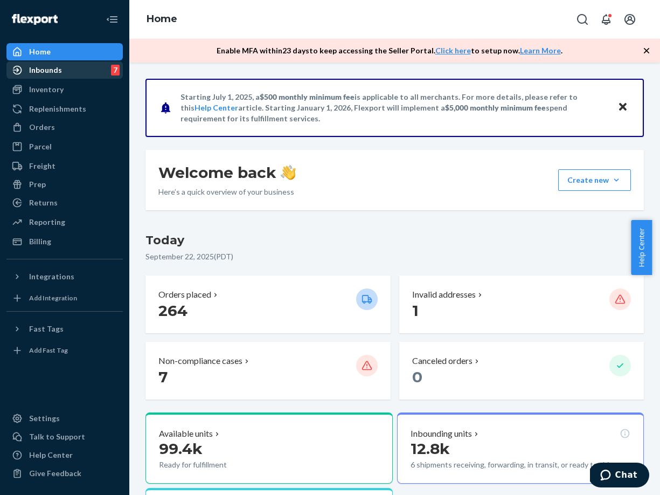
click at [56, 70] on div "Inbounds" at bounding box center [45, 70] width 33 height 11
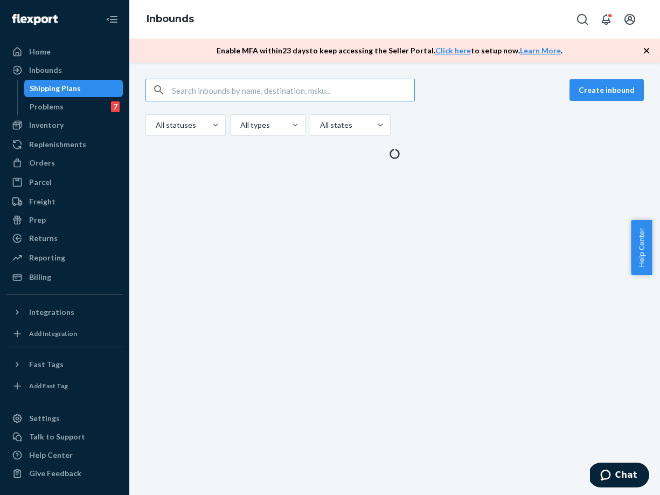
click at [202, 89] on input "text" at bounding box center [293, 90] width 243 height 22
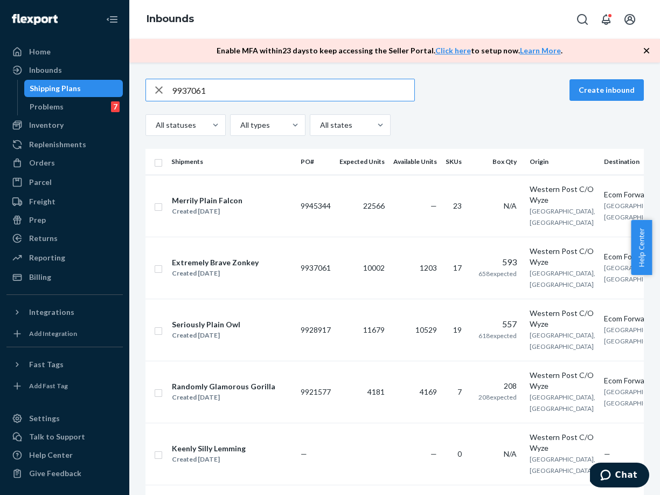
type input "9937061"
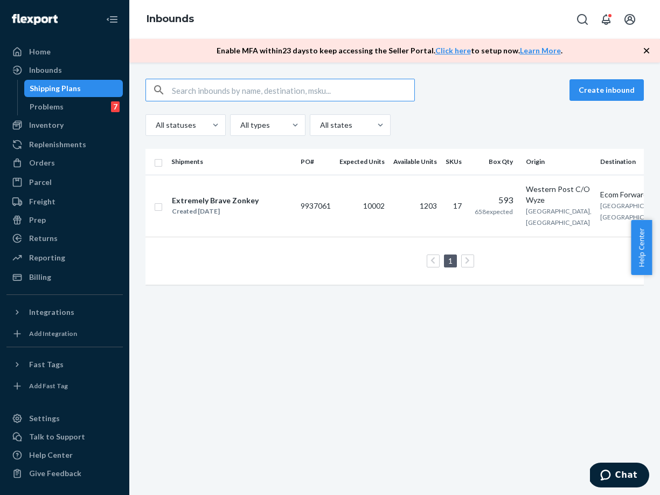
click at [334, 91] on input "text" at bounding box center [293, 90] width 243 height 22
paste input "9928917"
click at [316, 96] on input "9928917" at bounding box center [293, 90] width 243 height 22
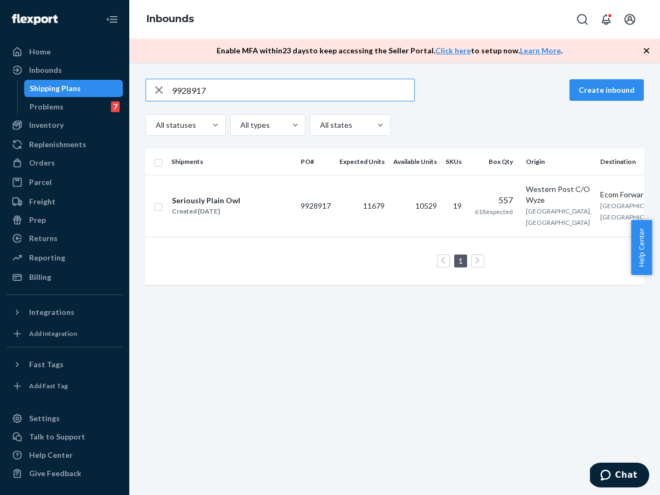
paste input "157"
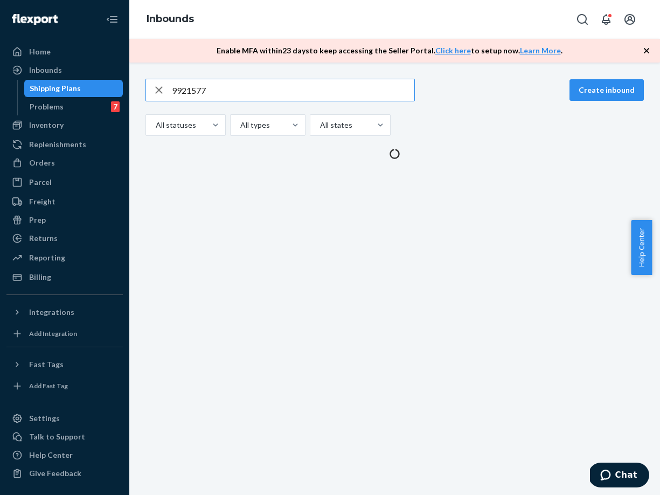
type input "9921577"
